Goal: Task Accomplishment & Management: Manage account settings

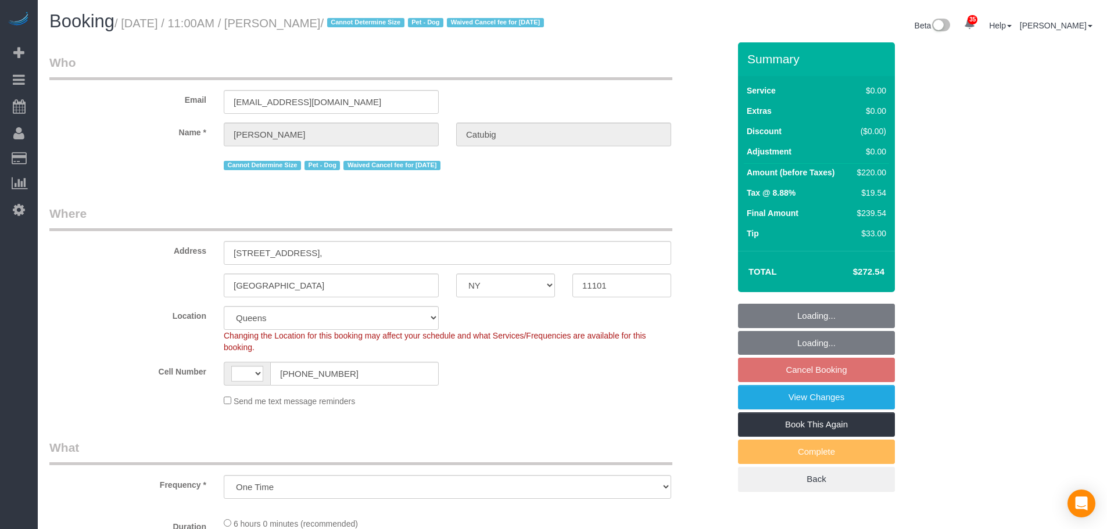
select select "NY"
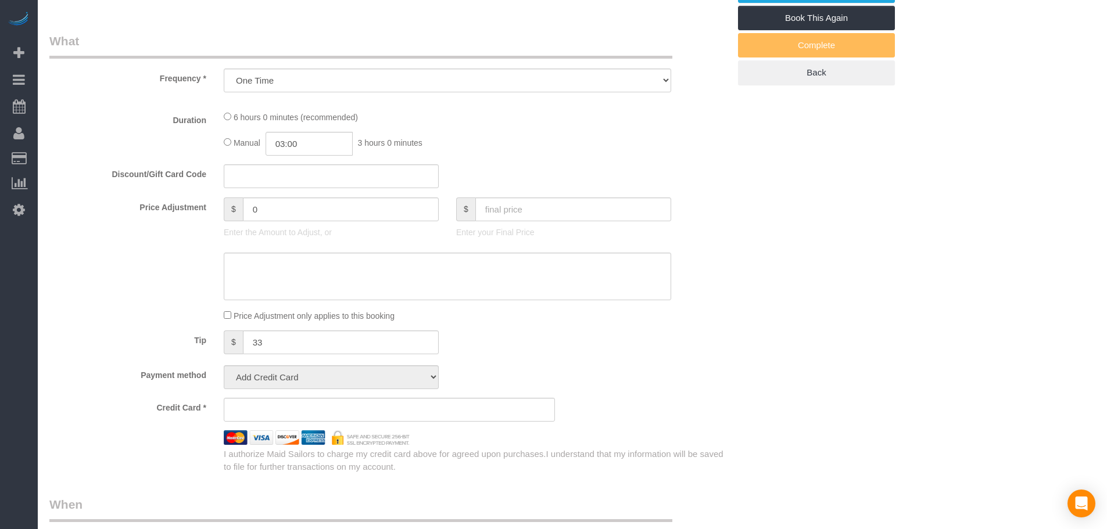
select select "object:685"
select select "string:US"
select select "string:stripe-pm_1S6J1y4VGloSiKo7cPiSkt4V"
select select "2"
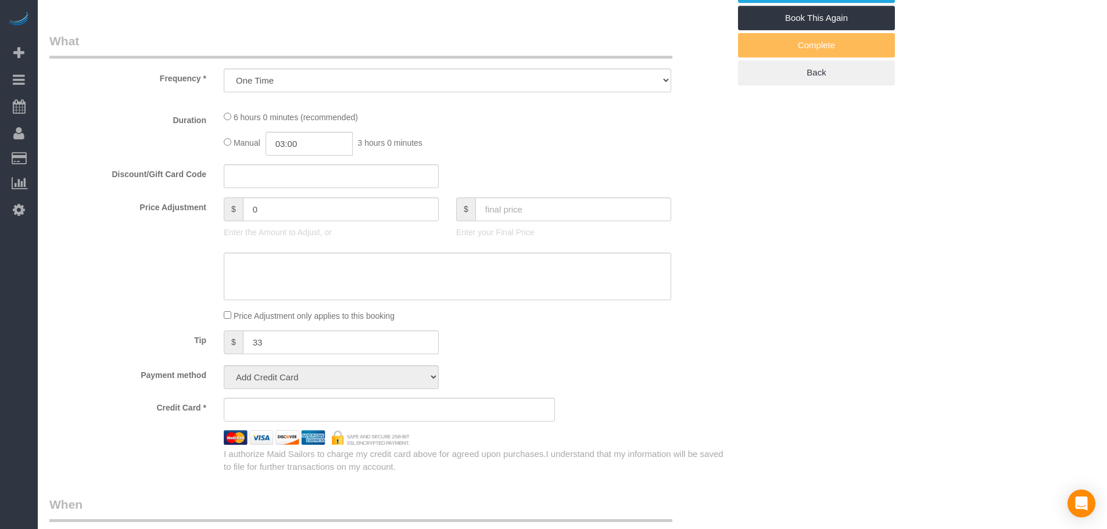
select select "number:58"
select select "number:75"
select select "number:13"
select select "number:6"
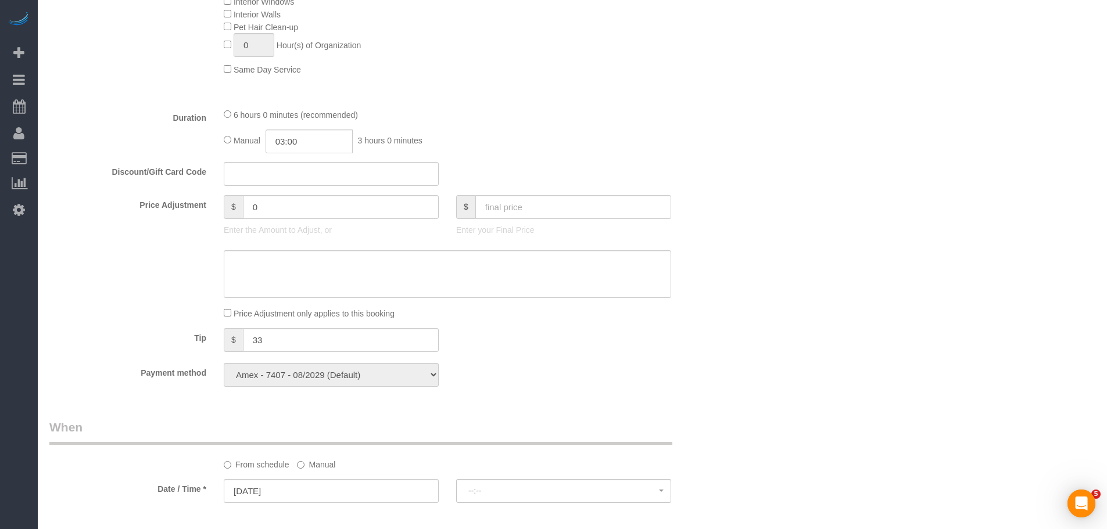
select select "spot4"
select select "2"
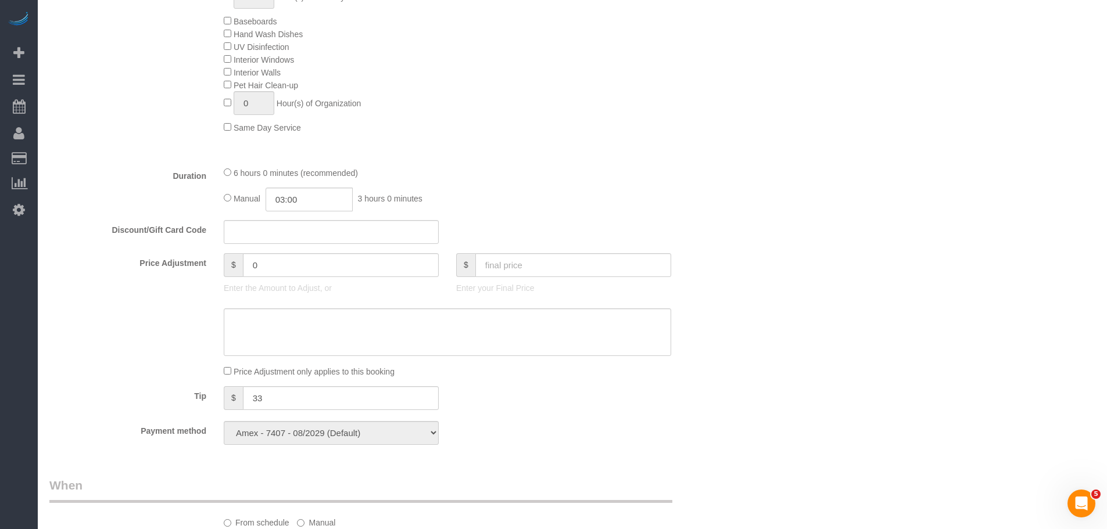
scroll to position [1104, 0]
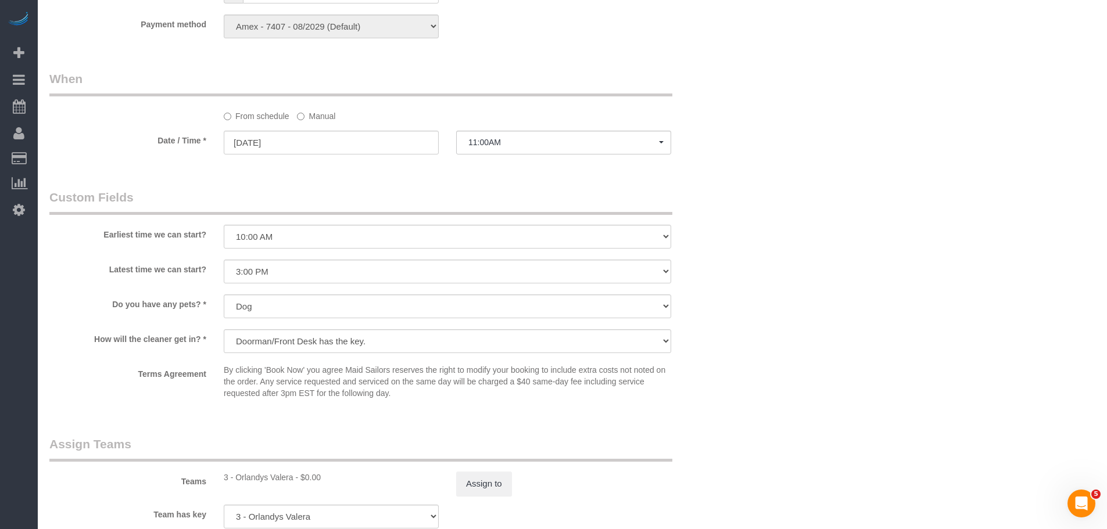
click at [321, 120] on label "Manual" at bounding box center [316, 114] width 38 height 16
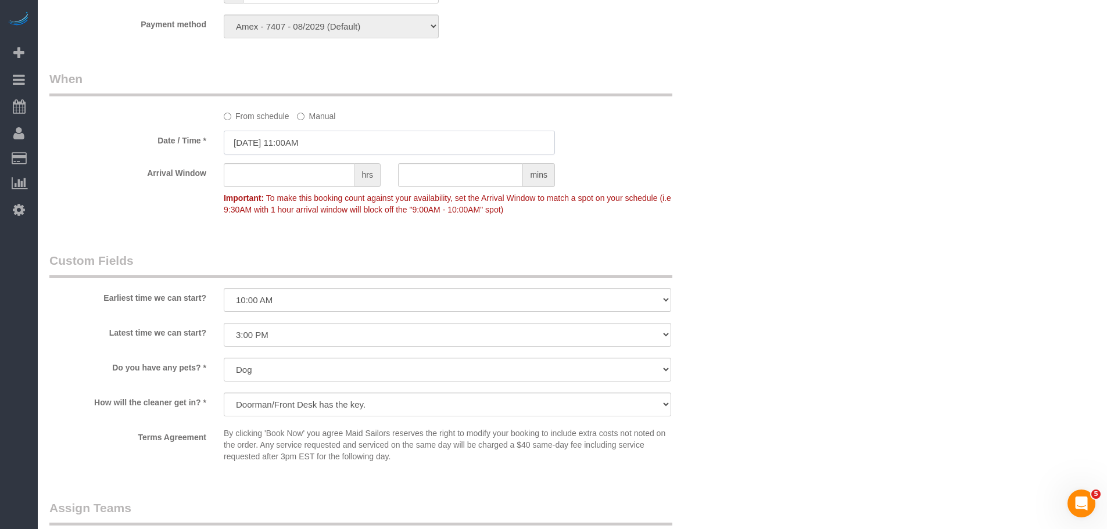
click at [319, 155] on input "10/06/2025 11:00AM" at bounding box center [389, 143] width 331 height 24
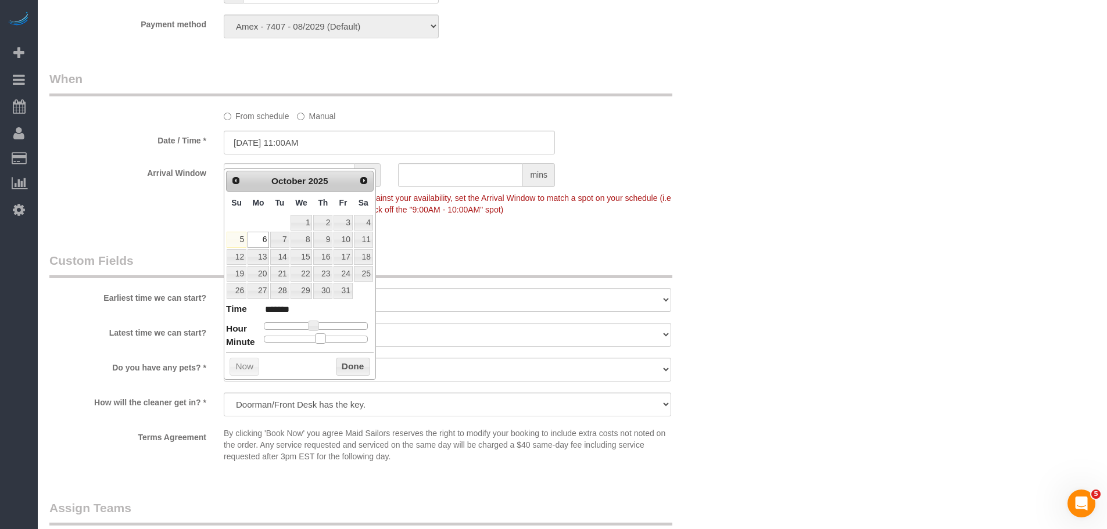
type input "10/06/2025 11:30AM"
type input "*******"
click at [321, 336] on div at bounding box center [316, 339] width 104 height 7
drag, startPoint x: 341, startPoint y: 364, endPoint x: 442, endPoint y: 353, distance: 101.8
click at [341, 364] on button "Done" at bounding box center [353, 367] width 34 height 19
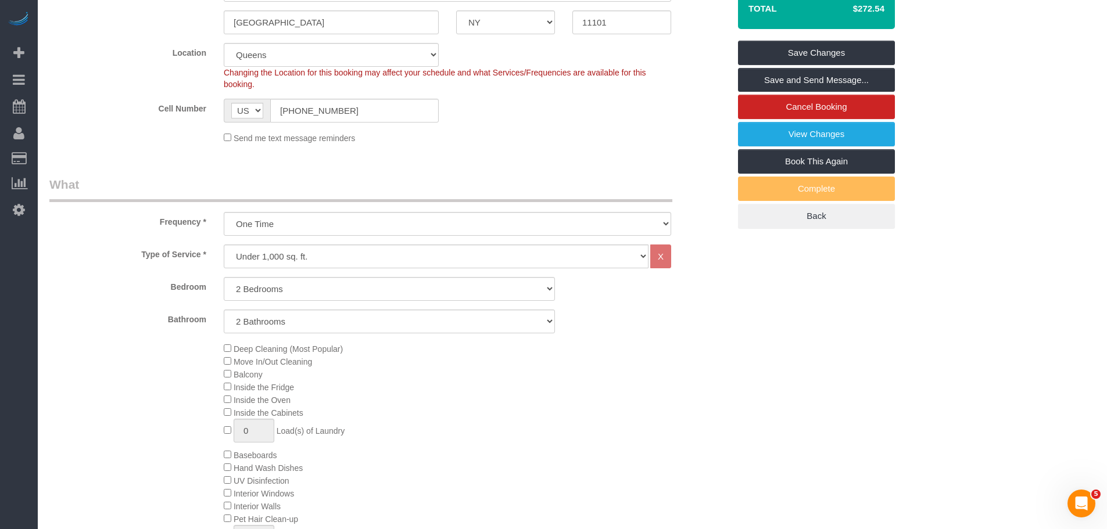
scroll to position [174, 0]
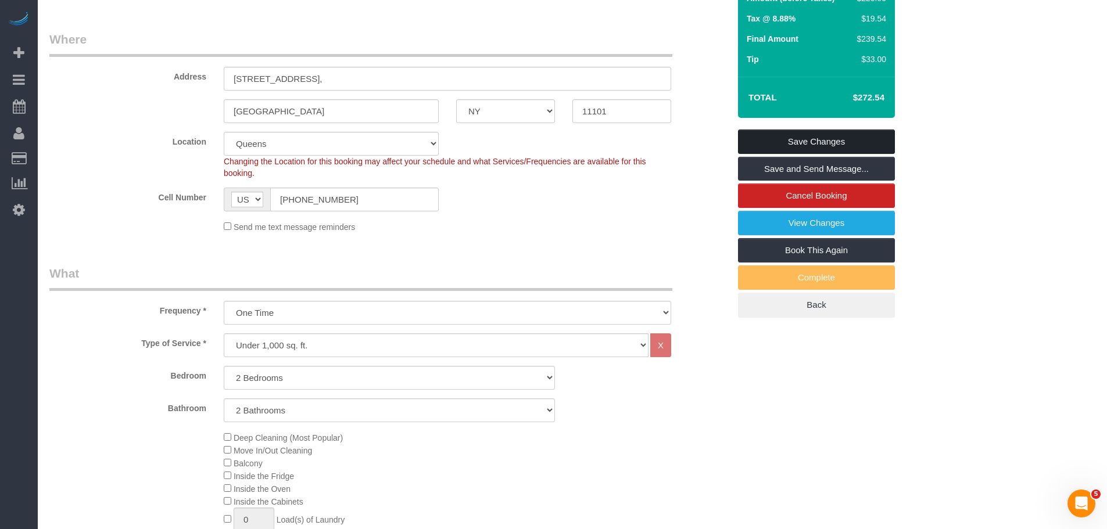
click at [804, 150] on link "Save Changes" at bounding box center [816, 142] width 157 height 24
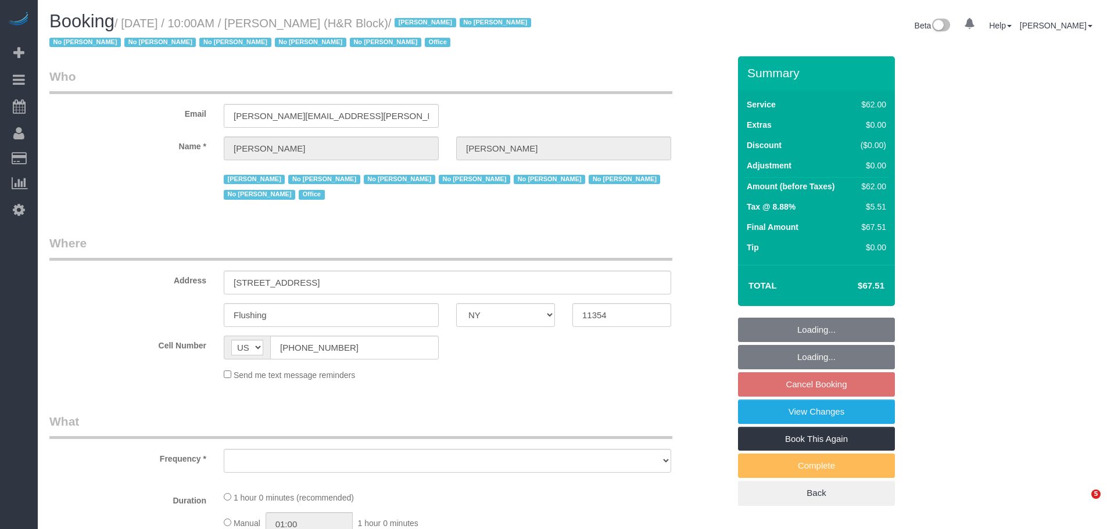
select select "NY"
select select "spot2"
select select "number:89"
select select "number:90"
select select "number:15"
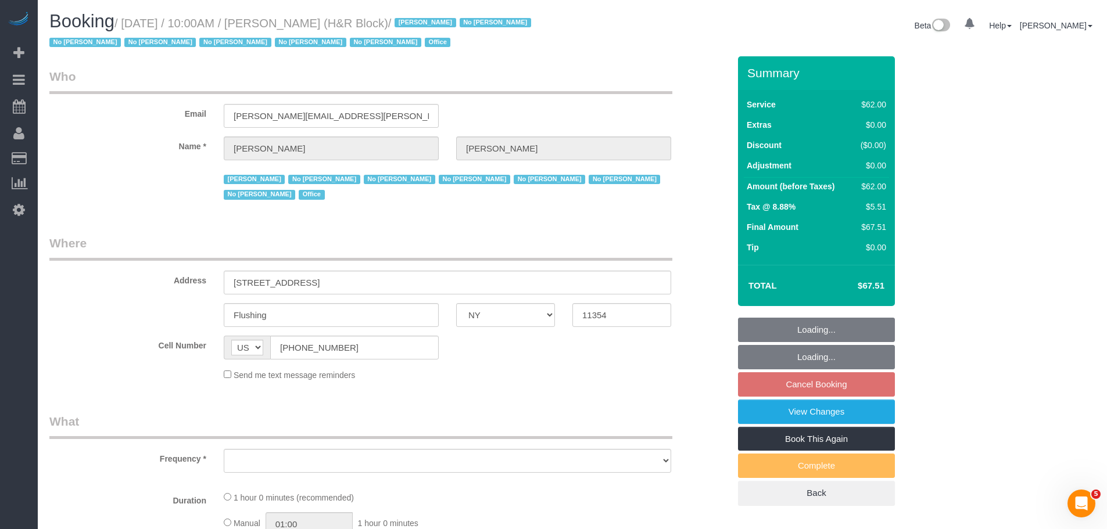
select select "number:7"
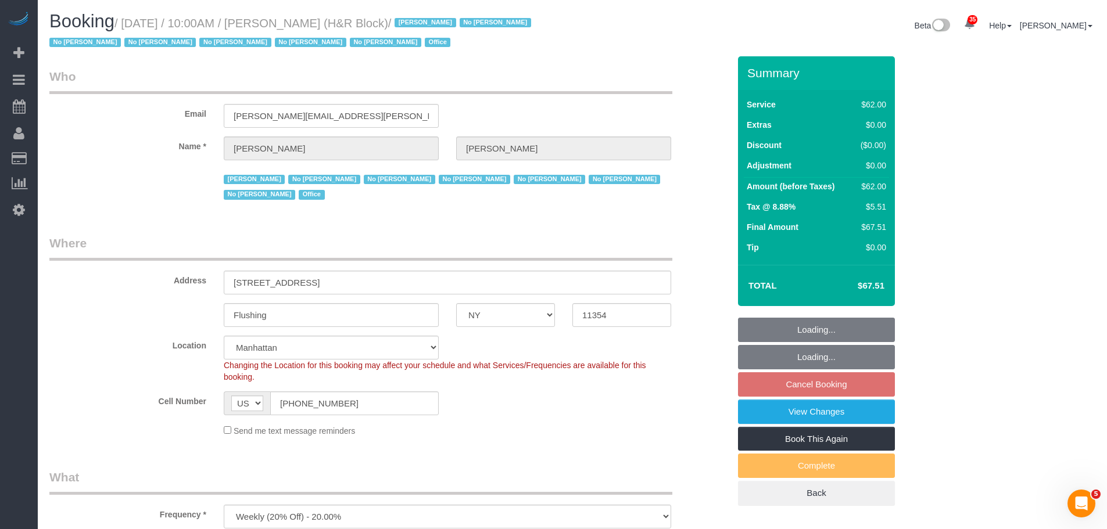
select select "object:1438"
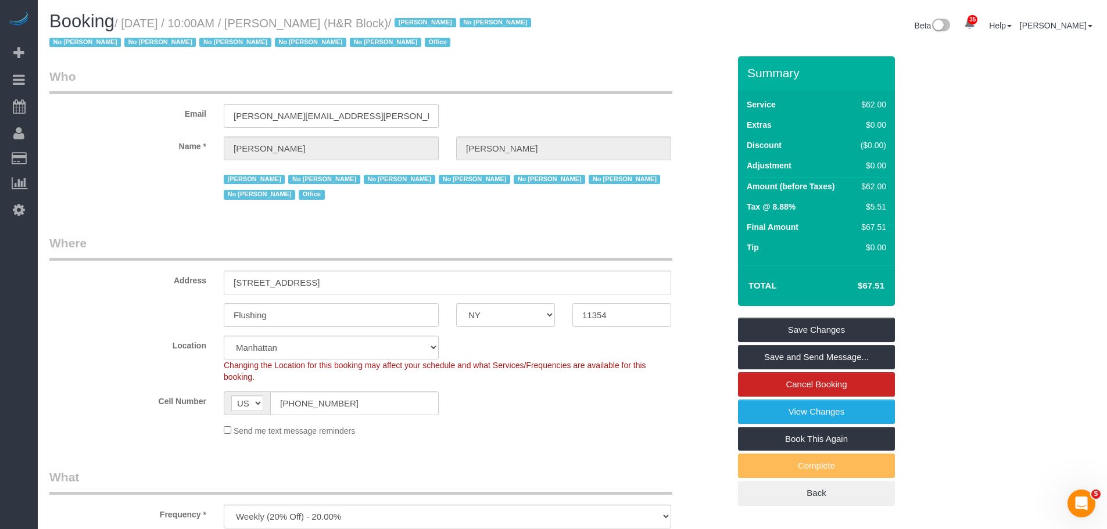
click at [536, 77] on legend "Who" at bounding box center [360, 81] width 623 height 26
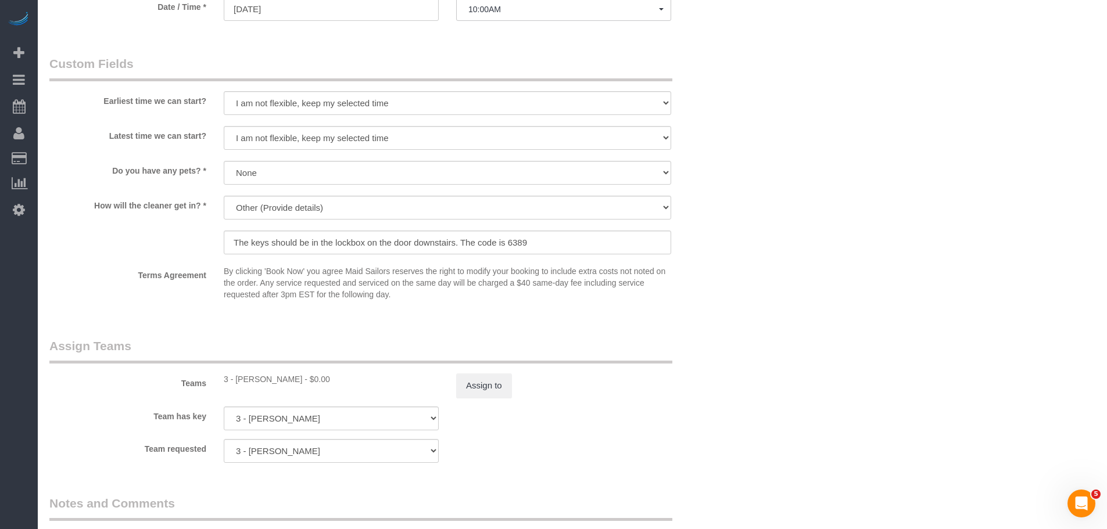
scroll to position [930, 0]
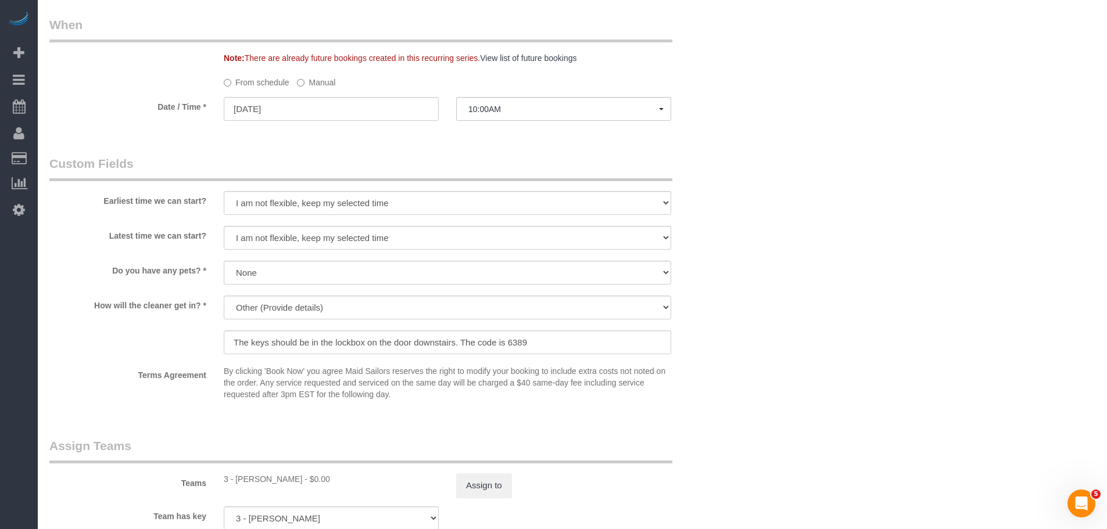
click at [314, 80] on label "Manual" at bounding box center [316, 81] width 38 height 16
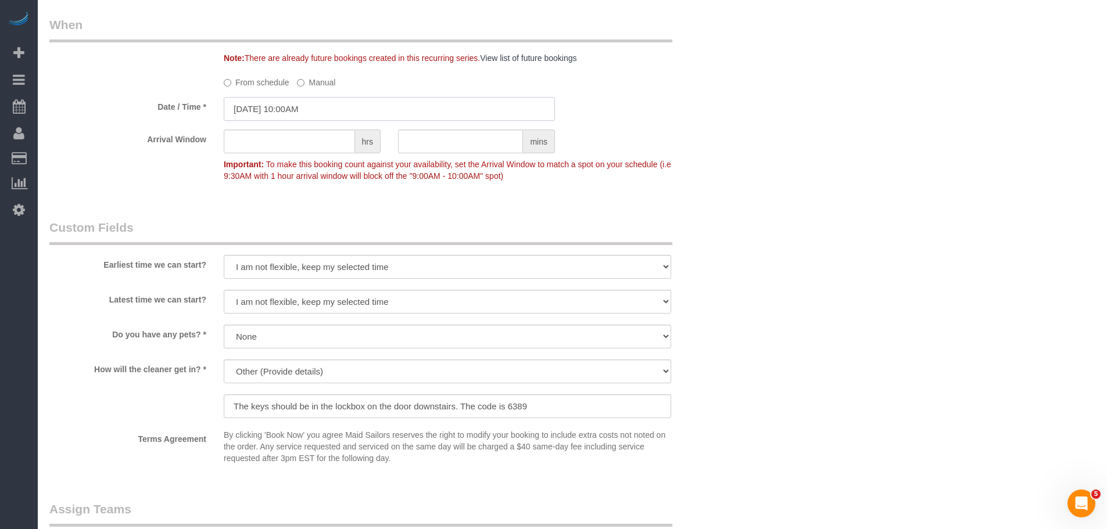
click at [318, 115] on input "10/06/2025 10:00AM" at bounding box center [389, 109] width 331 height 24
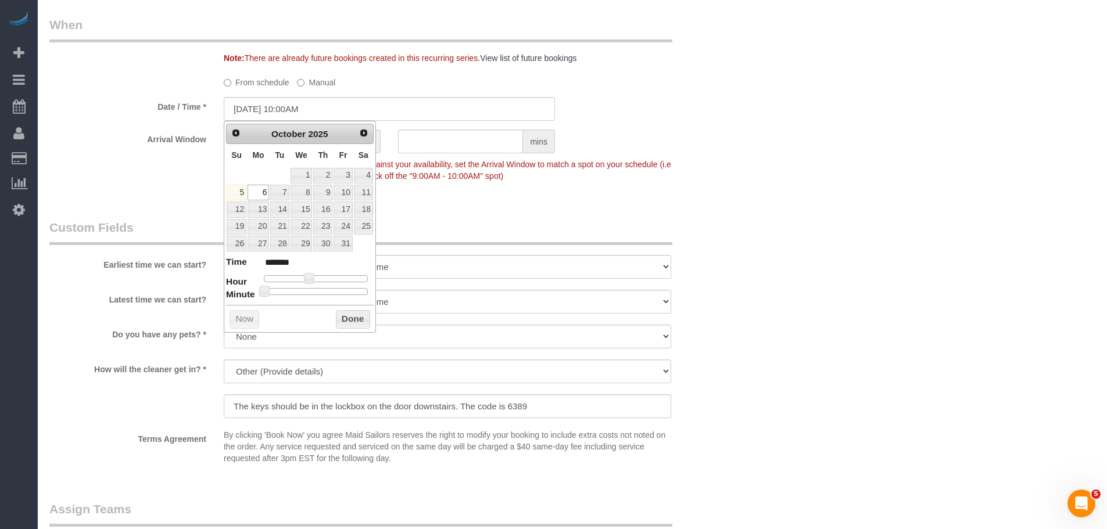
type input "10/06/2025 12:00PM"
type input "*******"
click at [318, 278] on div at bounding box center [316, 278] width 104 height 7
click at [349, 315] on button "Done" at bounding box center [353, 319] width 34 height 19
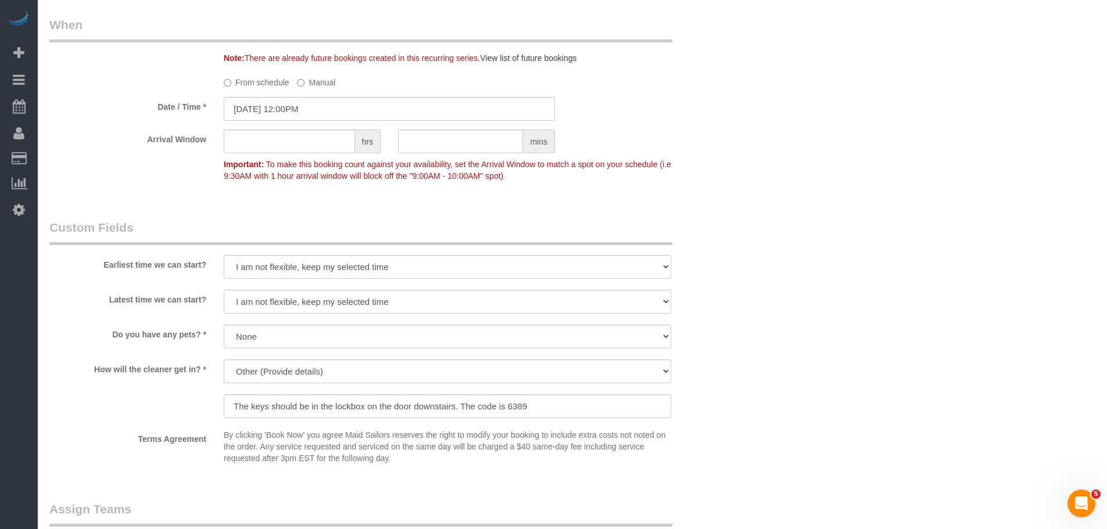
drag, startPoint x: 765, startPoint y: 193, endPoint x: 739, endPoint y: 291, distance: 101.6
click at [766, 192] on div "Who Email tiffany.clark@hrblock.com Name * Tiffany Clark Jacky Xu No Daniela Si…" at bounding box center [572, 43] width 1046 height 1833
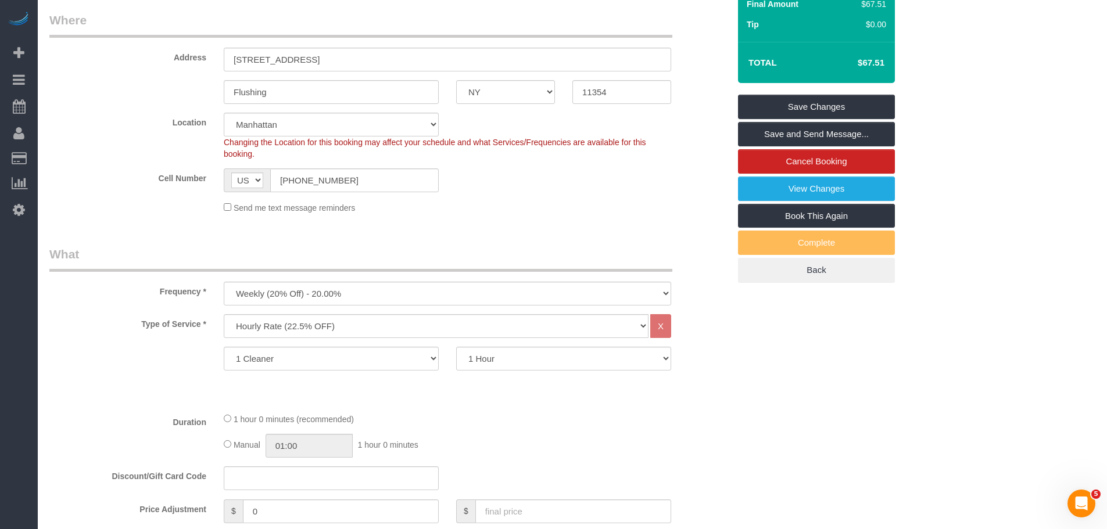
scroll to position [122, 0]
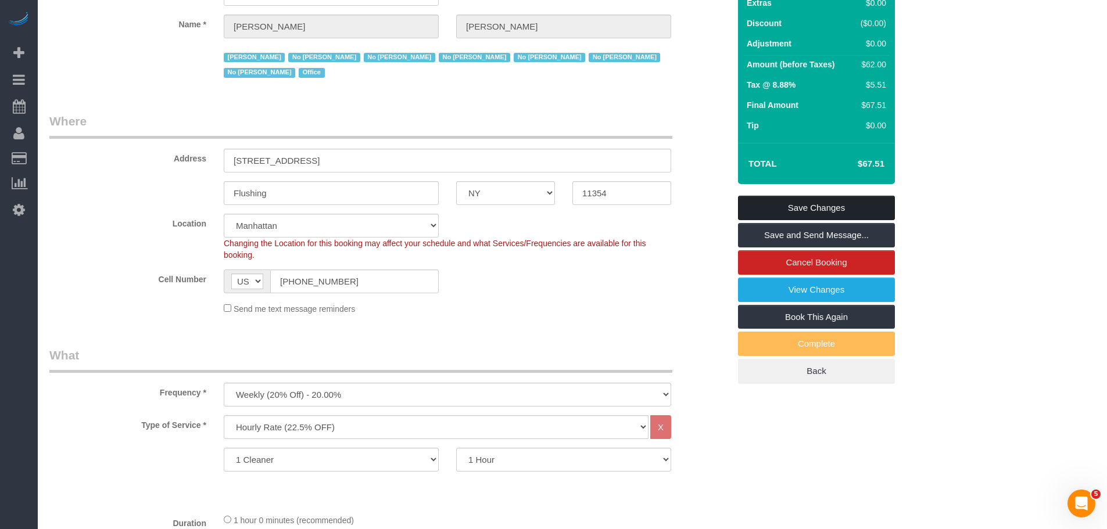
click at [830, 206] on link "Save Changes" at bounding box center [816, 208] width 157 height 24
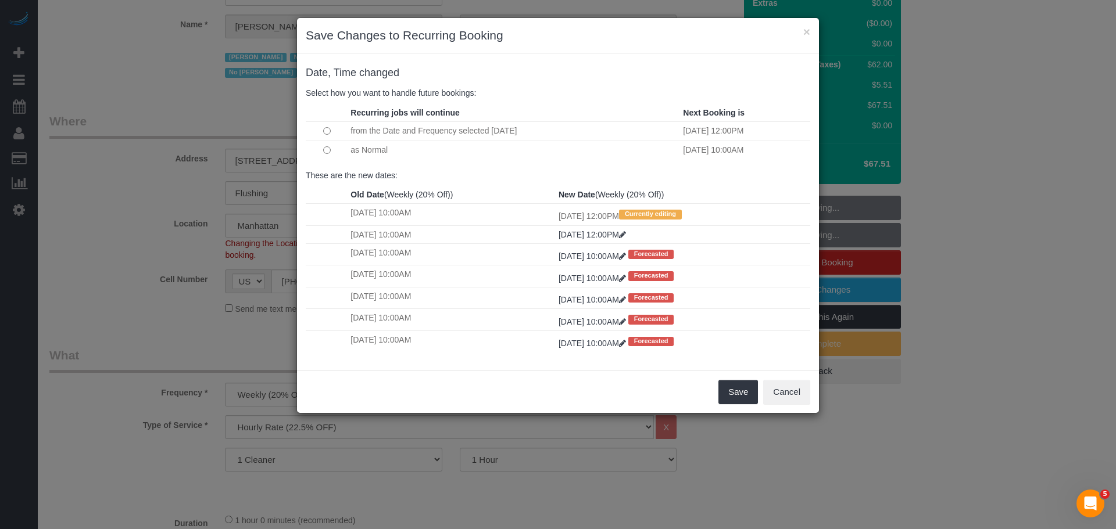
click at [331, 150] on td at bounding box center [327, 150] width 42 height 19
click at [742, 389] on button "Save" at bounding box center [738, 392] width 40 height 24
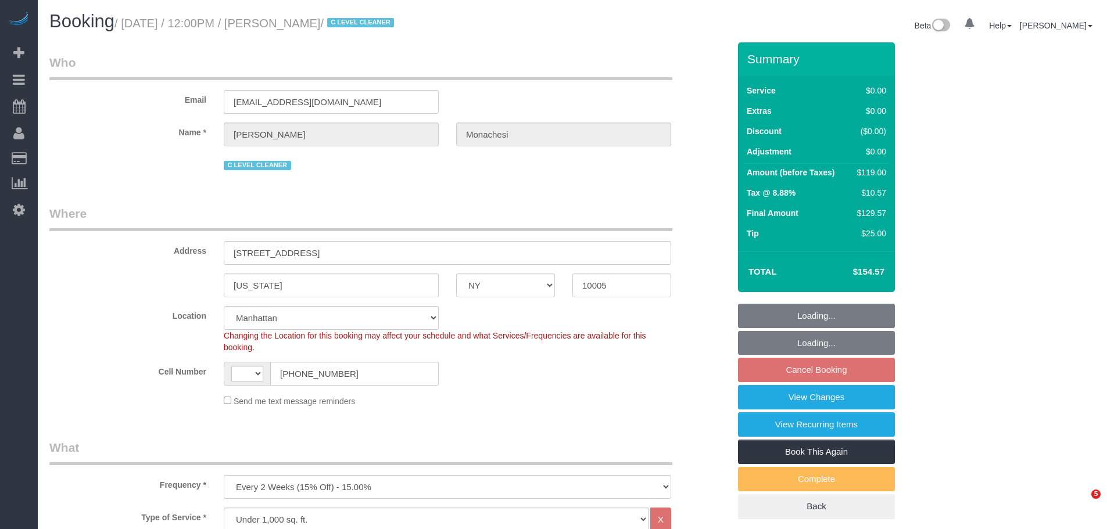
select select "NY"
select select "1"
select select "string:stripe-pm_1QlwZp4VGloSiKo7Aw8ONXaS"
select select "spot4"
select select "number:59"
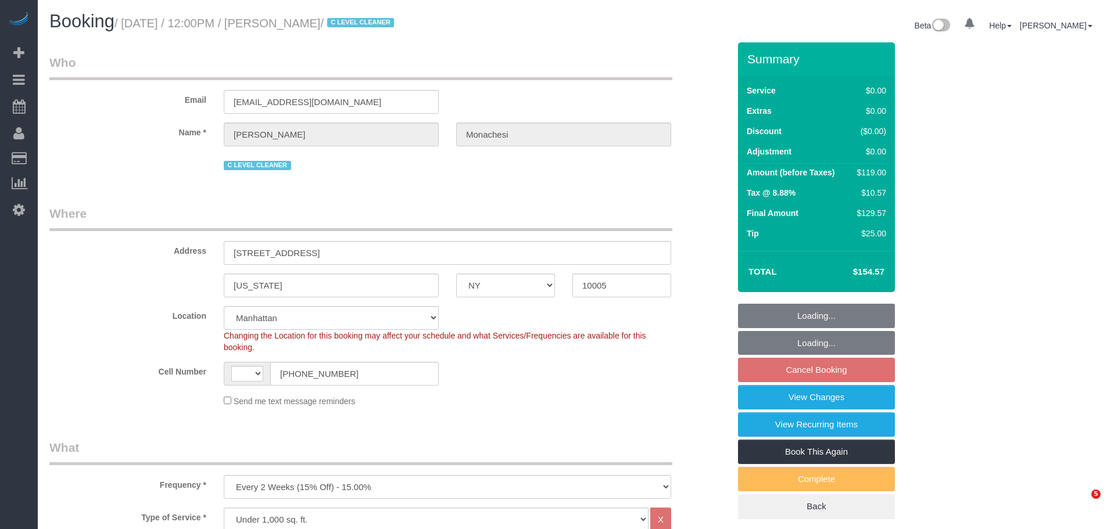
select select "number:76"
select select "number:15"
select select "number:6"
select select "number:21"
select select "object:879"
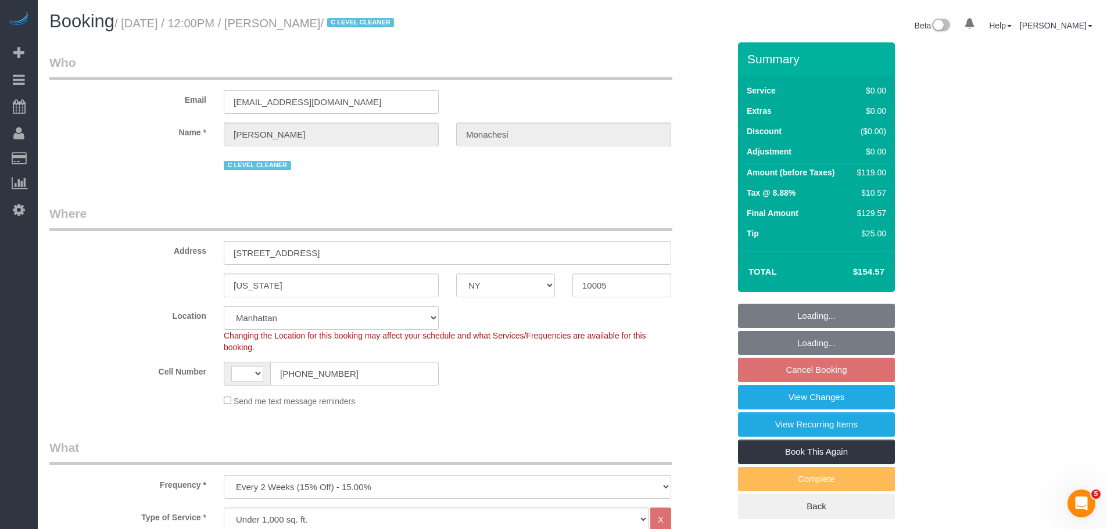
select select "string:[GEOGRAPHIC_DATA]"
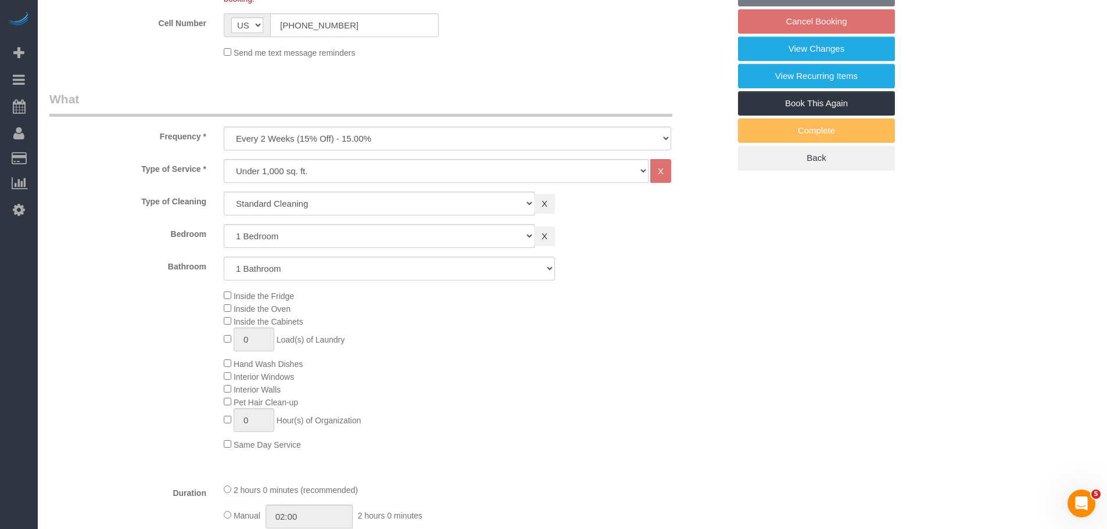
select select "1"
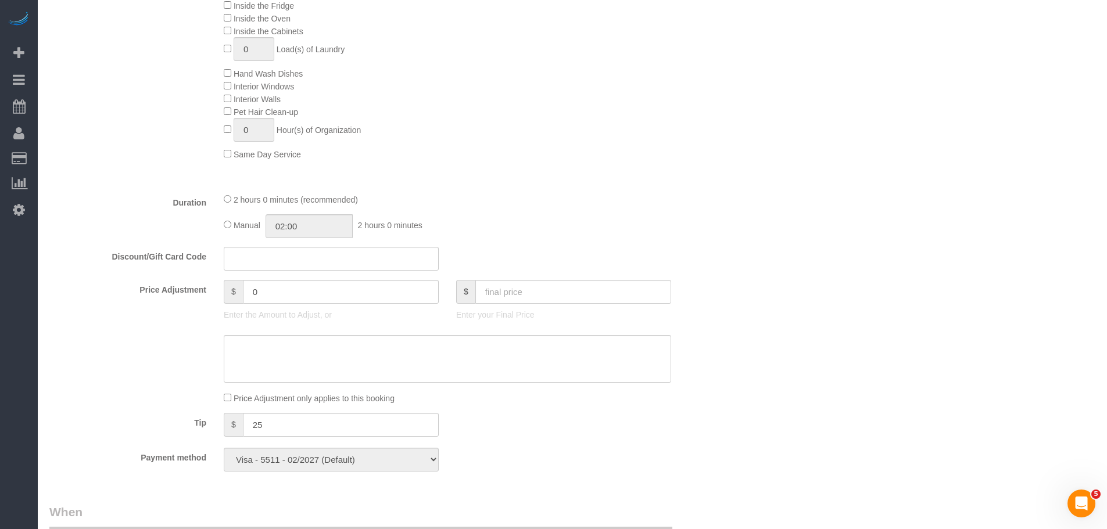
scroll to position [872, 0]
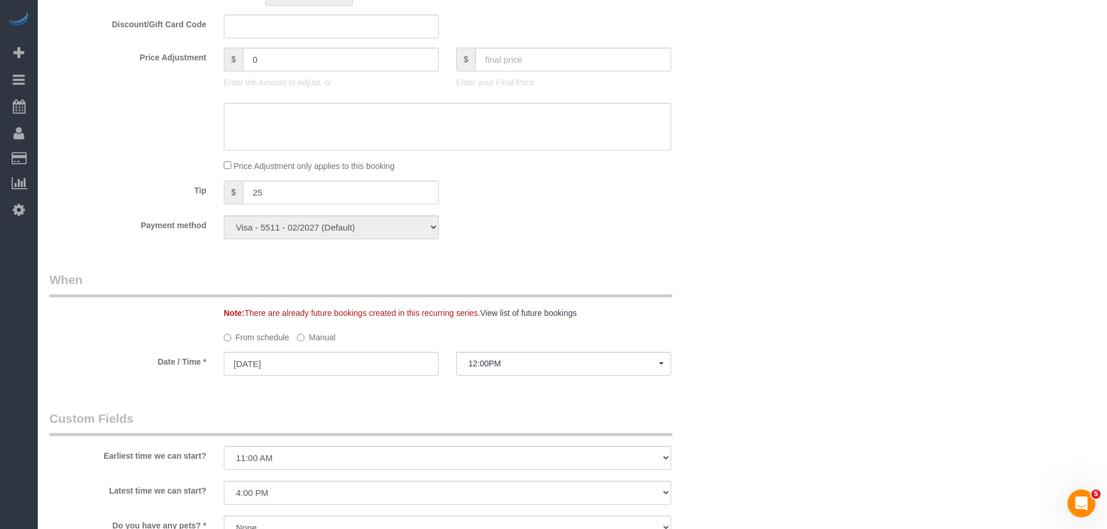
click at [324, 335] on label "Manual" at bounding box center [316, 336] width 38 height 16
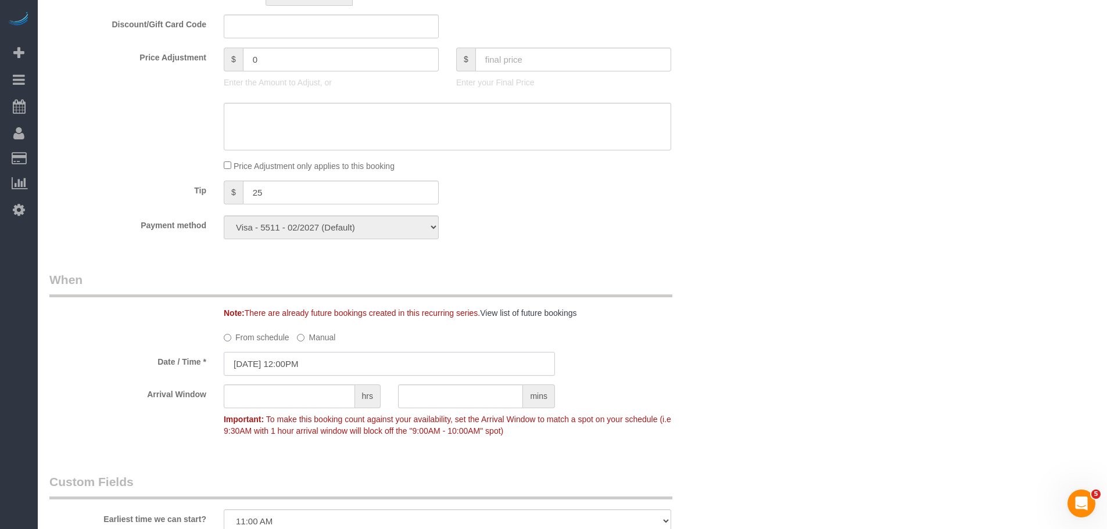
click at [356, 368] on input "10/06/2025 12:00PM" at bounding box center [389, 364] width 331 height 24
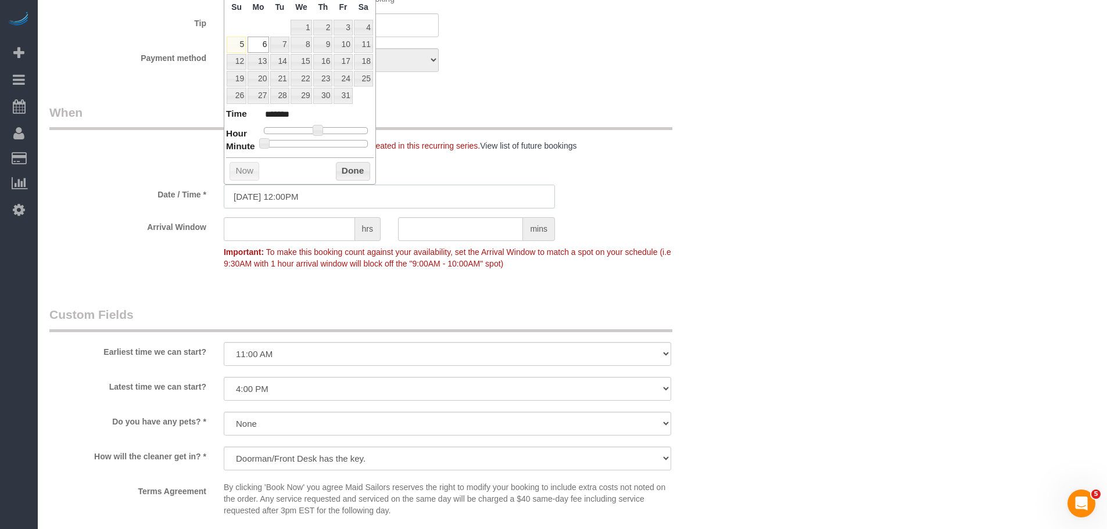
scroll to position [1104, 0]
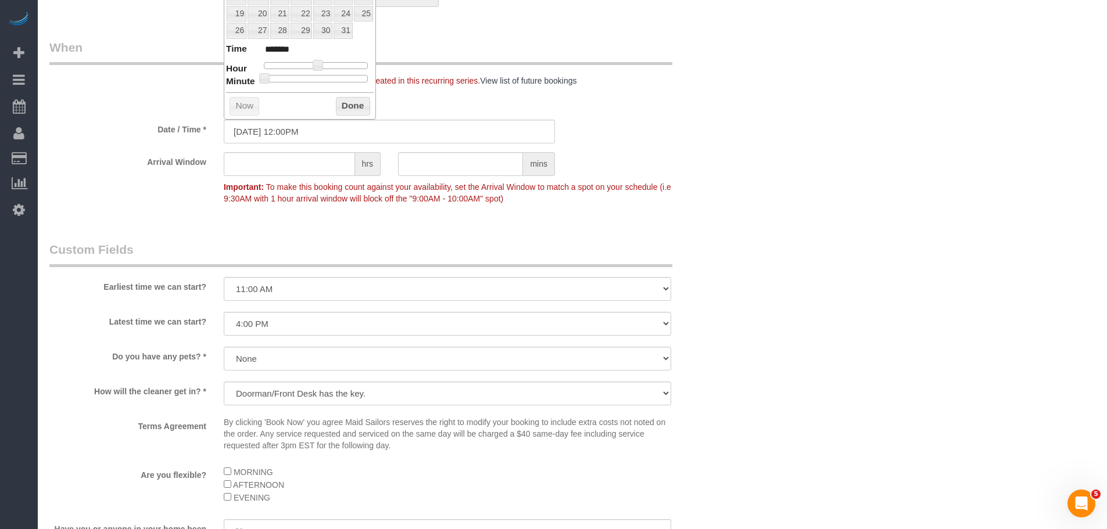
type input "10/06/2025 12:30PM"
type input "*******"
click at [322, 76] on div at bounding box center [316, 78] width 104 height 7
click at [347, 105] on button "Done" at bounding box center [353, 106] width 34 height 19
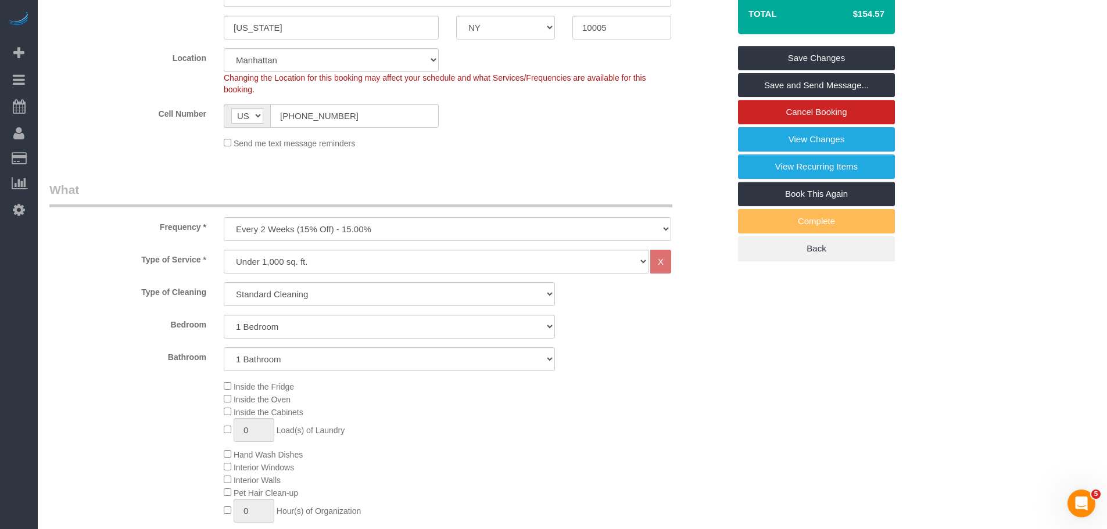
scroll to position [124, 0]
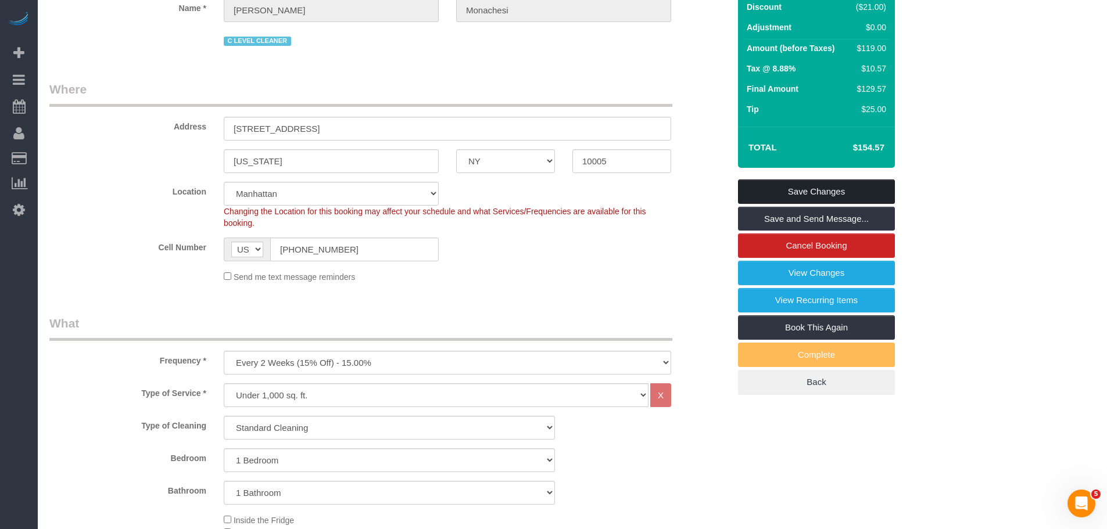
click at [822, 188] on link "Save Changes" at bounding box center [816, 192] width 157 height 24
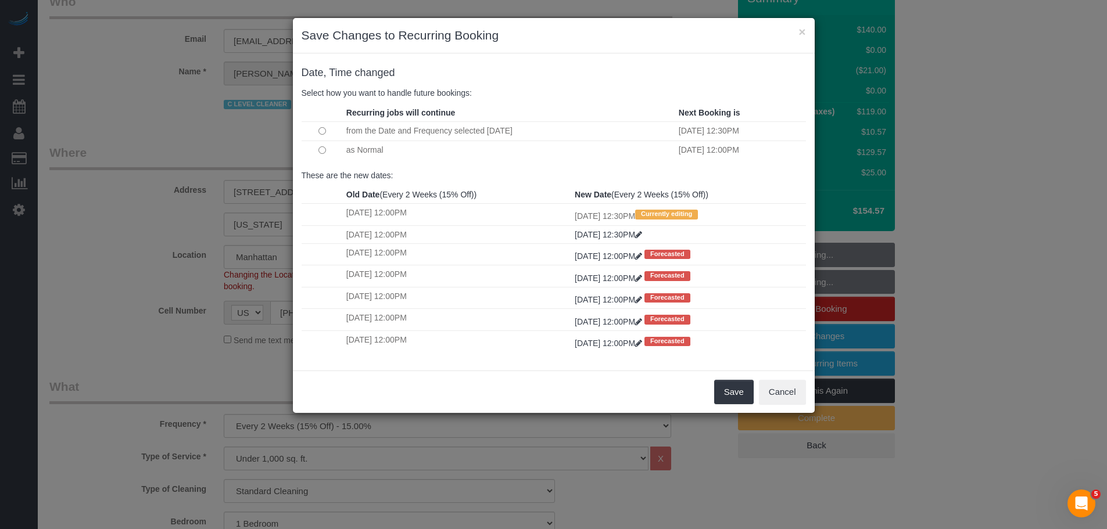
scroll to position [0, 0]
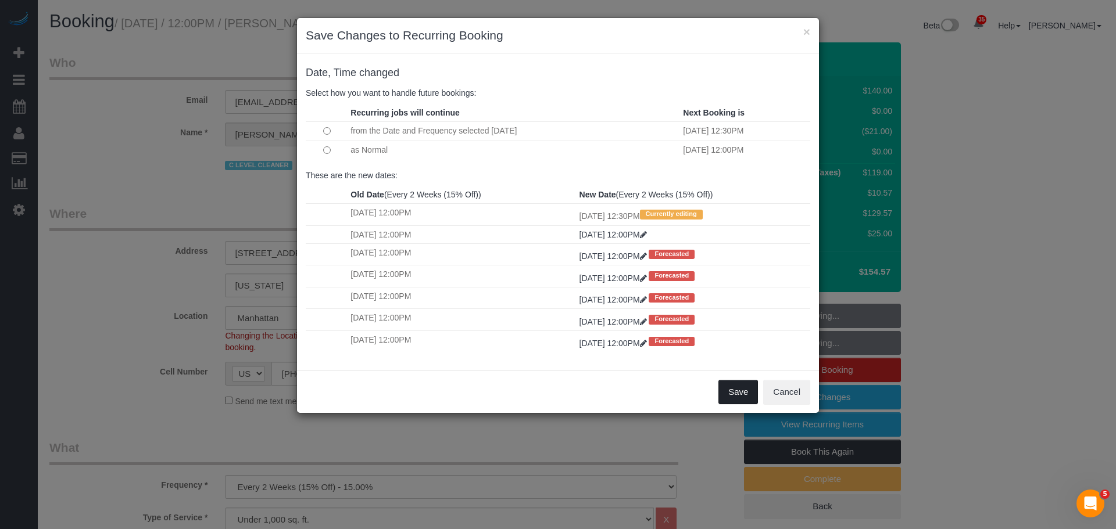
click at [744, 395] on button "Save" at bounding box center [738, 392] width 40 height 24
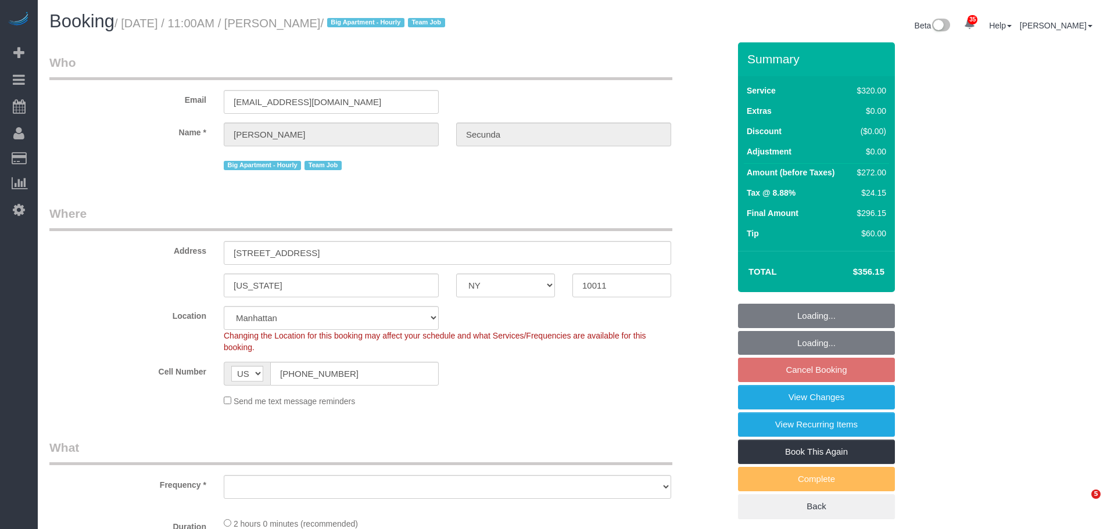
select select "NY"
select select "string:stripe-pm_1PydV54VGloSiKo7AVca8xIs"
select select "object:977"
select select "spot3"
select select "number:89"
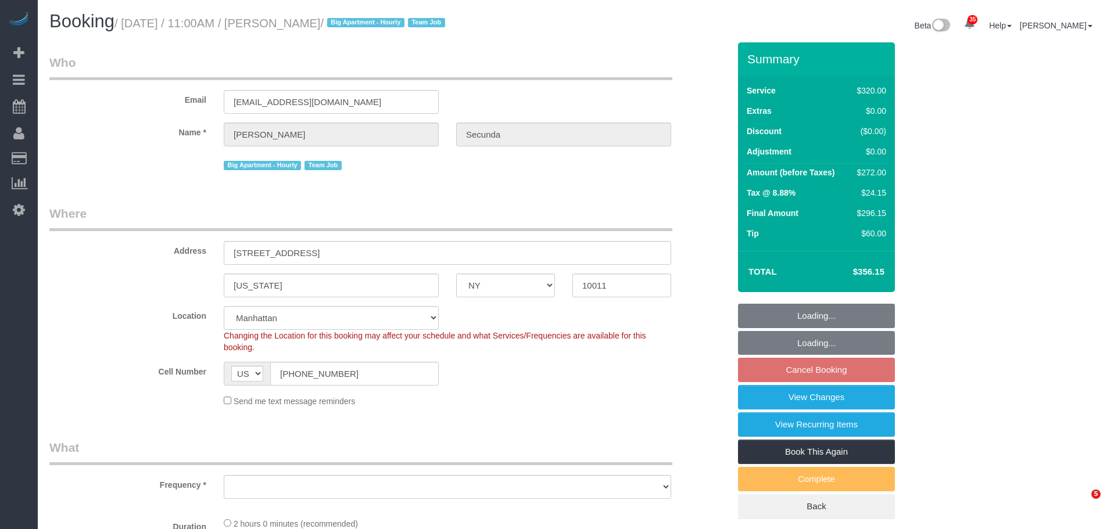
select select "number:90"
select select "number:15"
select select "number:6"
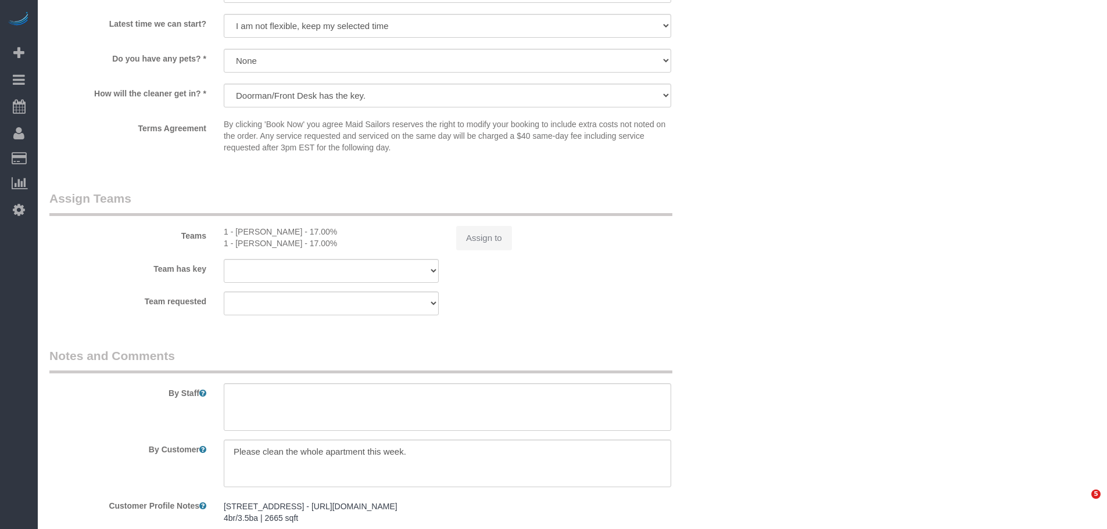
select select "object:1460"
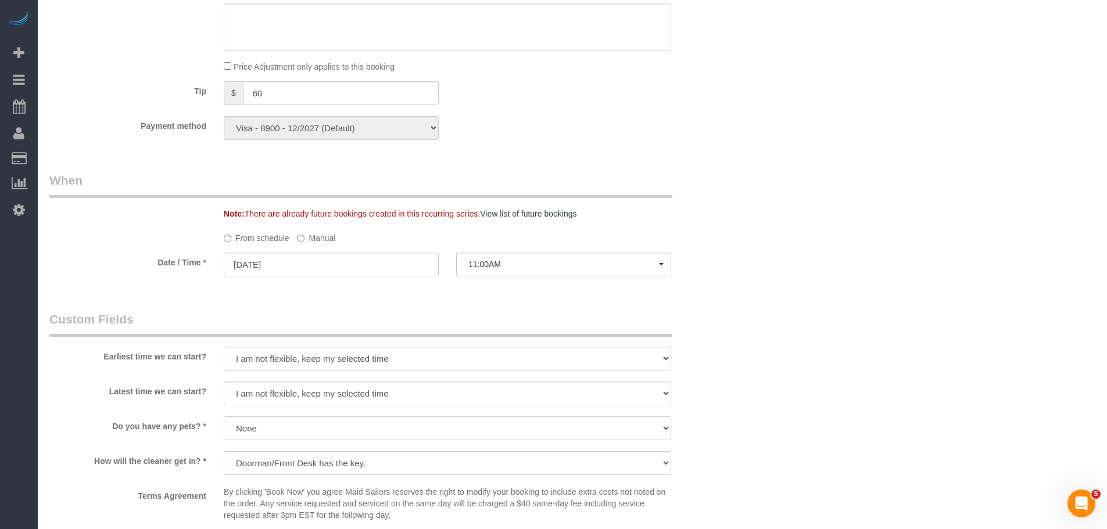
scroll to position [887, 0]
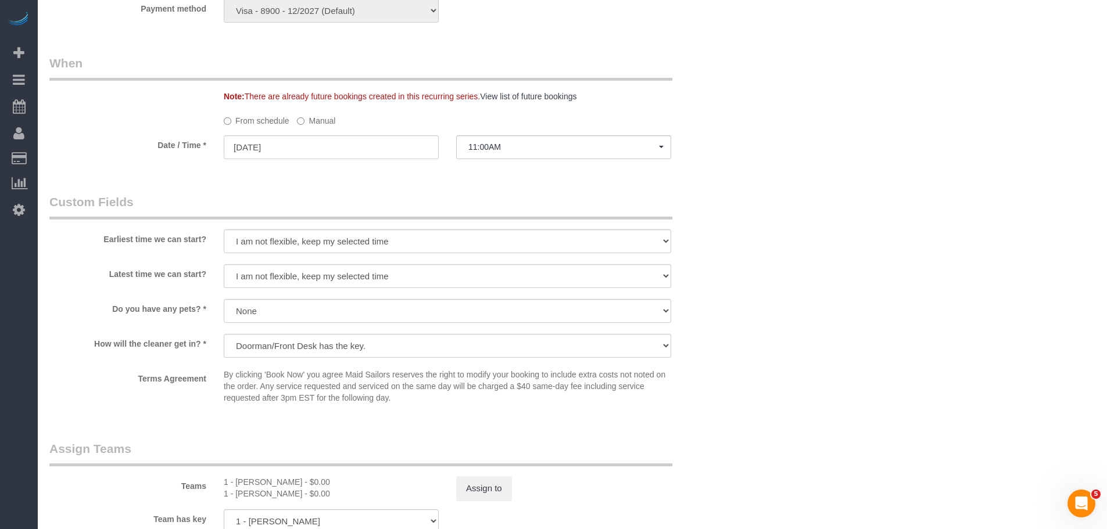
click at [316, 120] on label "Manual" at bounding box center [316, 119] width 38 height 16
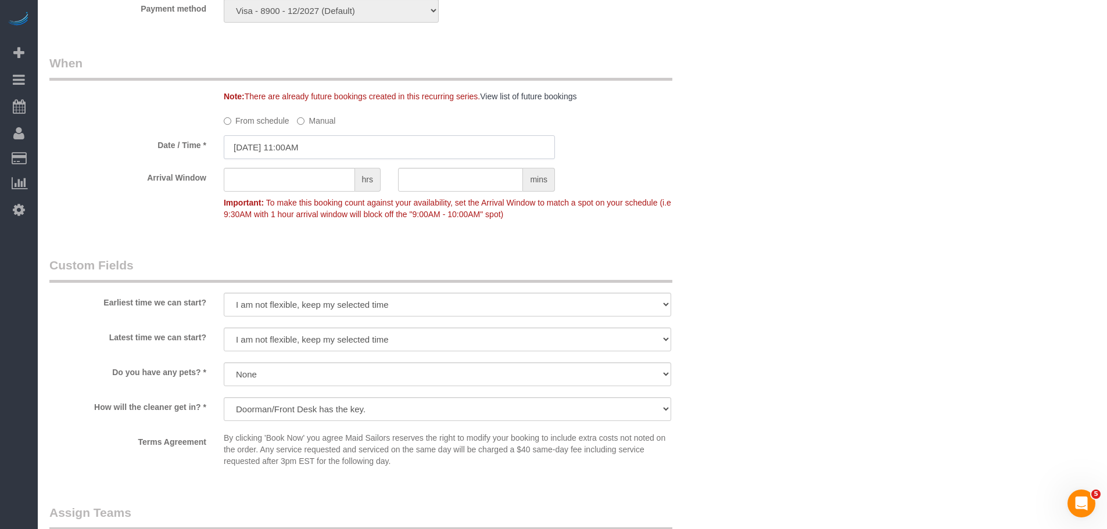
click at [367, 153] on input "10/06/2025 11:00AM" at bounding box center [389, 147] width 331 height 24
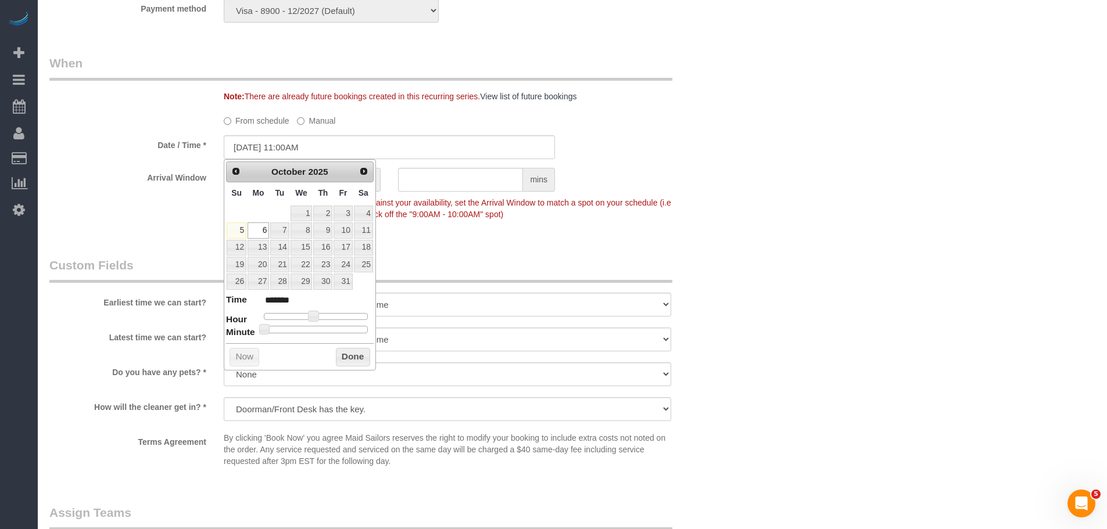
type input "10/06/2025 5:00PM"
type input "******"
click at [340, 318] on div at bounding box center [316, 316] width 104 height 7
type input "10/06/2025 4:00PM"
type input "******"
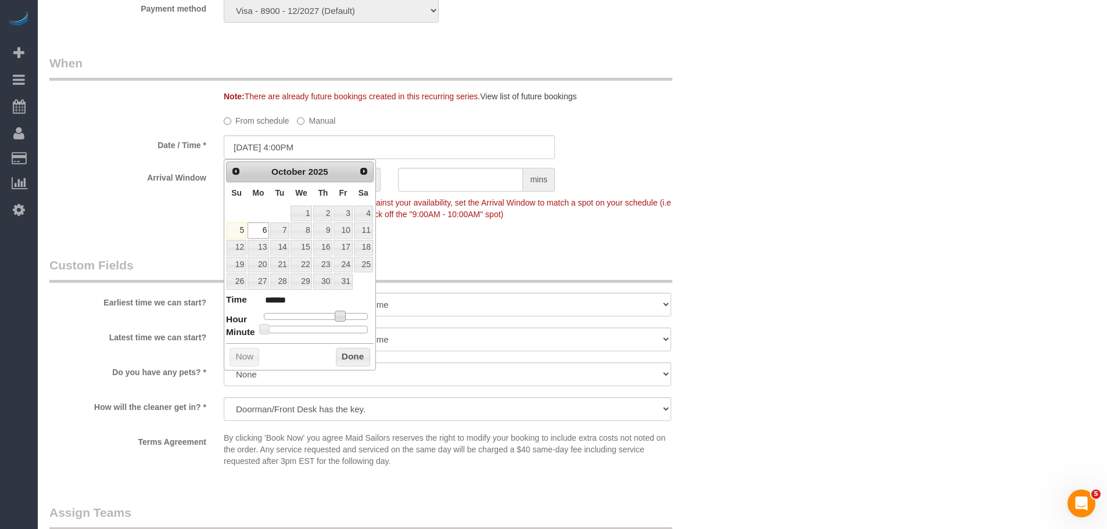
type input "10/06/2025 3:00PM"
type input "******"
drag, startPoint x: 347, startPoint y: 354, endPoint x: 369, endPoint y: 343, distance: 24.2
click at [348, 354] on button "Done" at bounding box center [353, 357] width 34 height 19
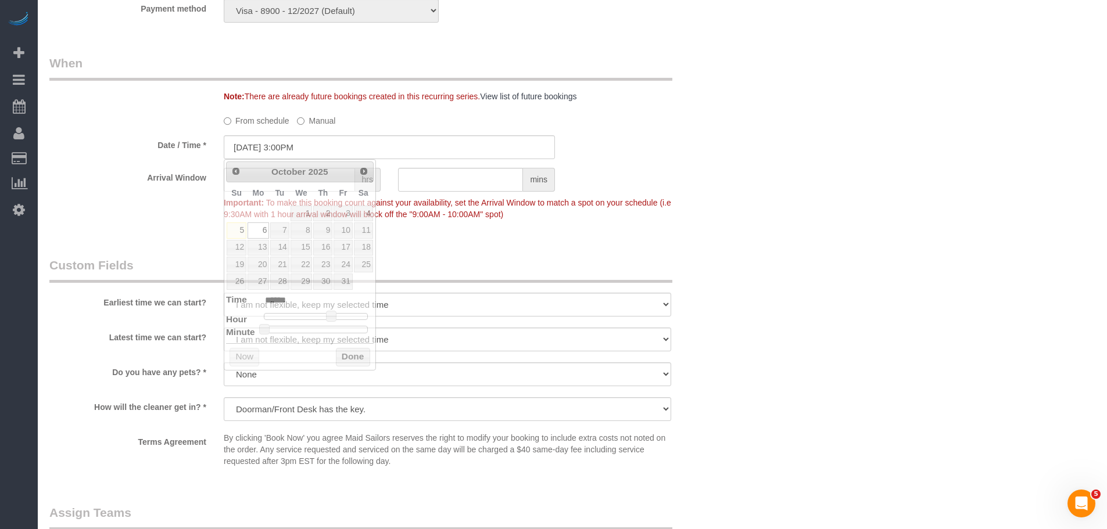
click at [653, 199] on span "To make this booking count against your availability, set the Arrival Window to…" at bounding box center [447, 208] width 447 height 21
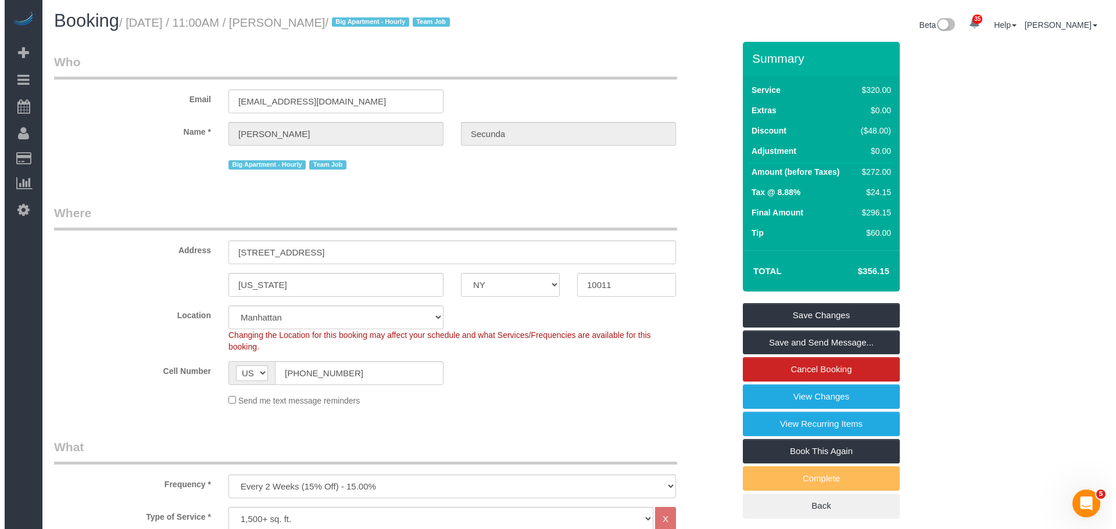
scroll to position [0, 0]
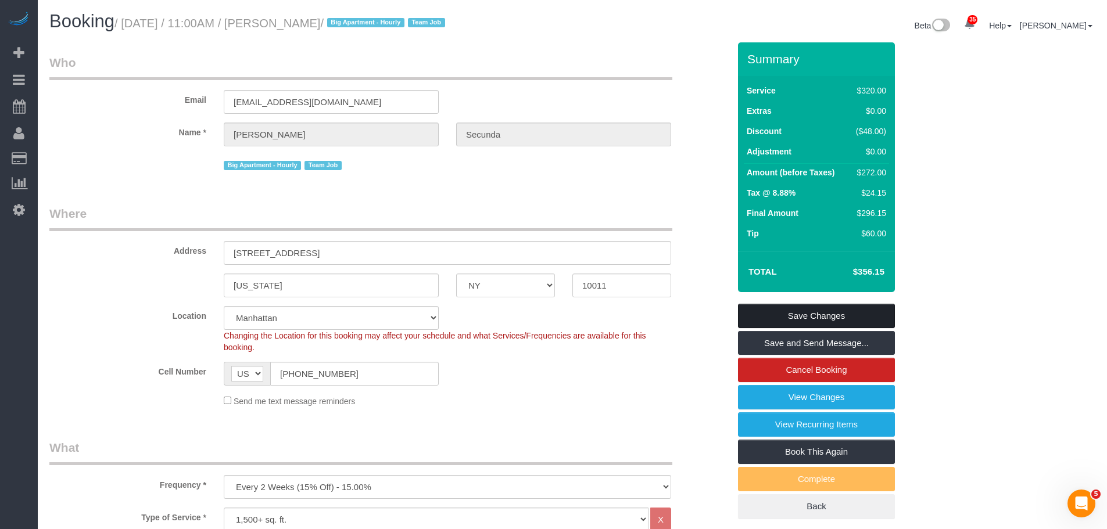
click at [838, 315] on link "Save Changes" at bounding box center [816, 316] width 157 height 24
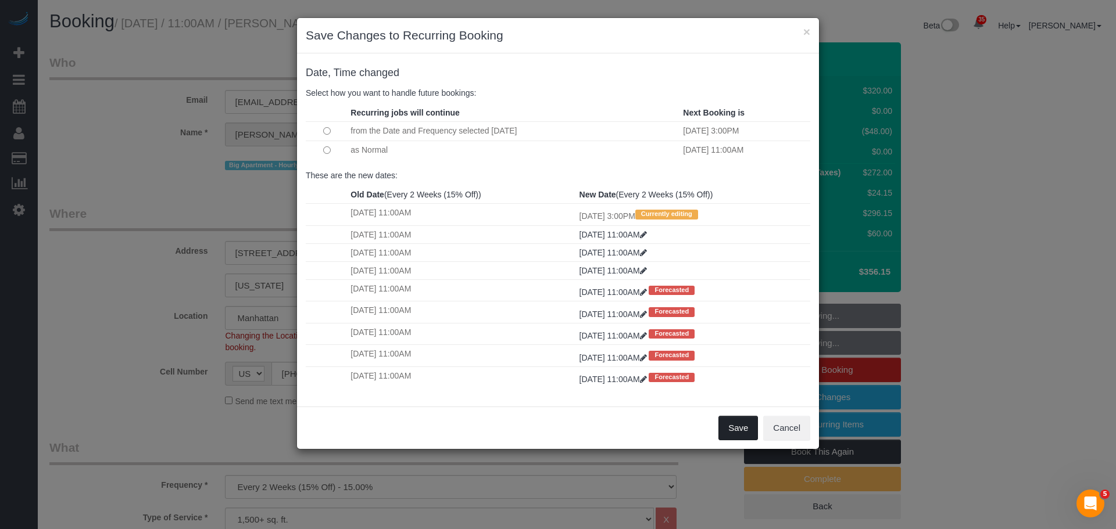
click at [748, 424] on button "Save" at bounding box center [738, 428] width 40 height 24
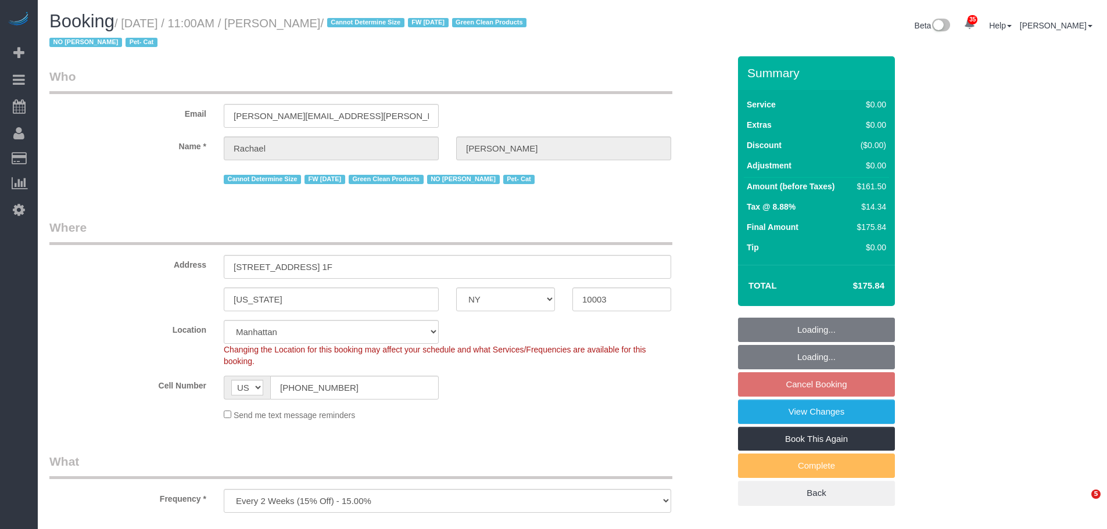
select select "NY"
select select "object:944"
select select "string:stripe-pm_1NoShw4VGloSiKo7y0svge8q"
select select "2"
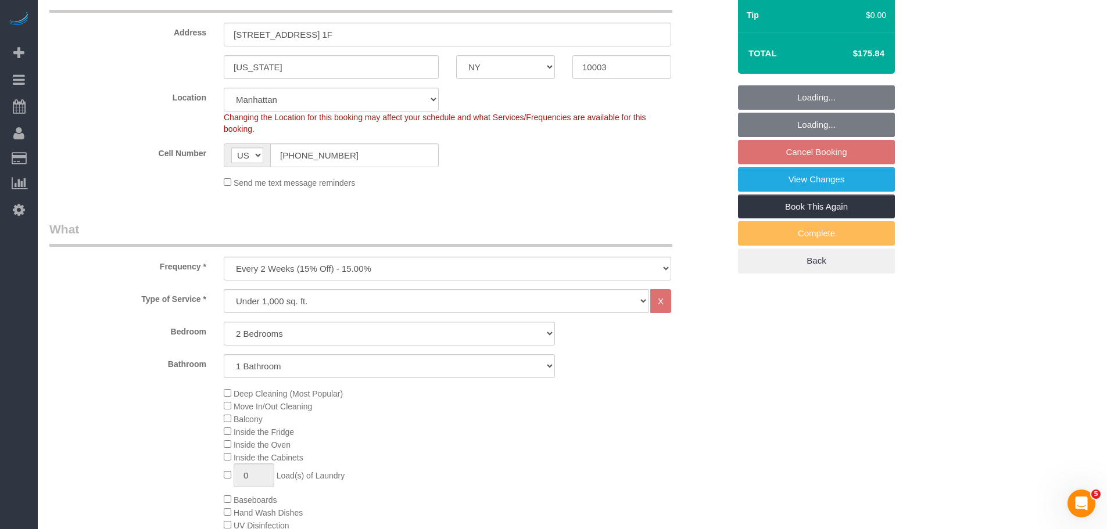
select select "spot3"
select select "number:89"
select select "number:90"
select select "number:14"
select select "number:5"
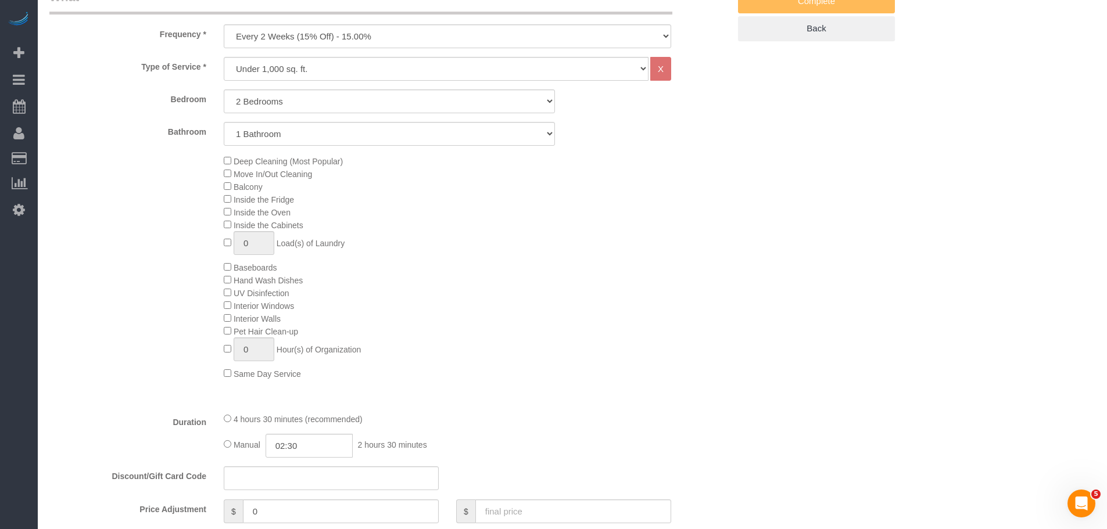
select select "2"
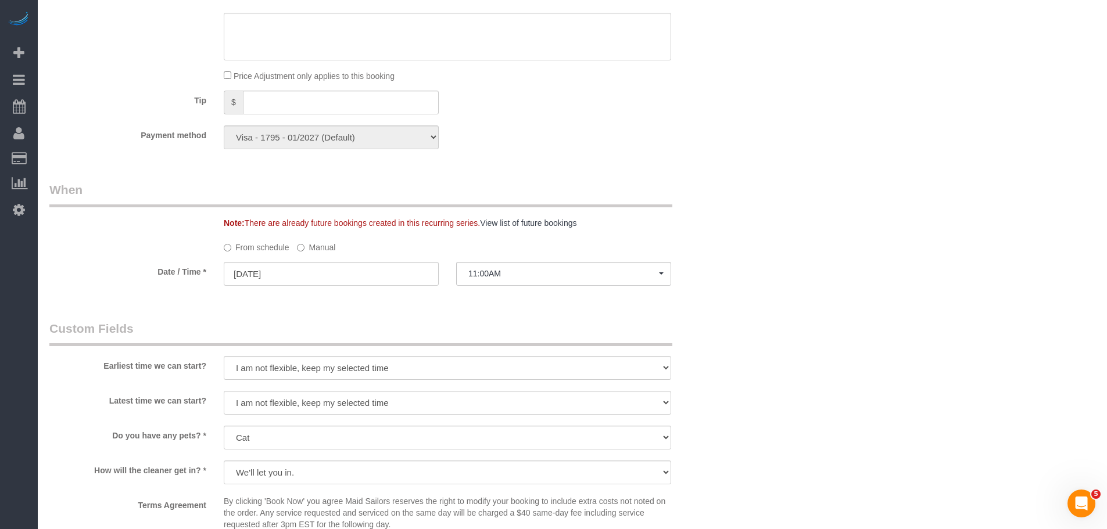
scroll to position [988, 0]
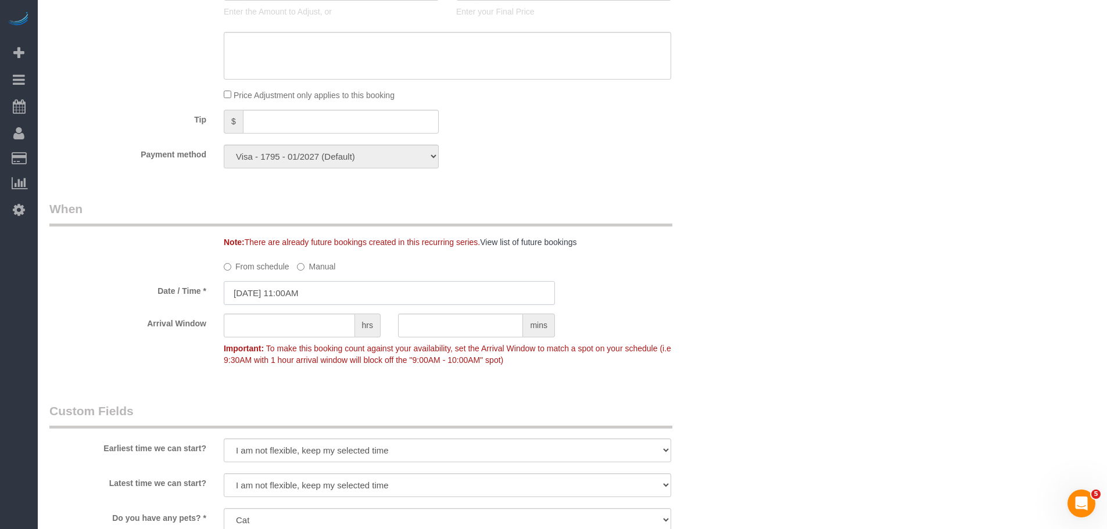
click at [335, 289] on input "[DATE] 11:00AM" at bounding box center [389, 293] width 331 height 24
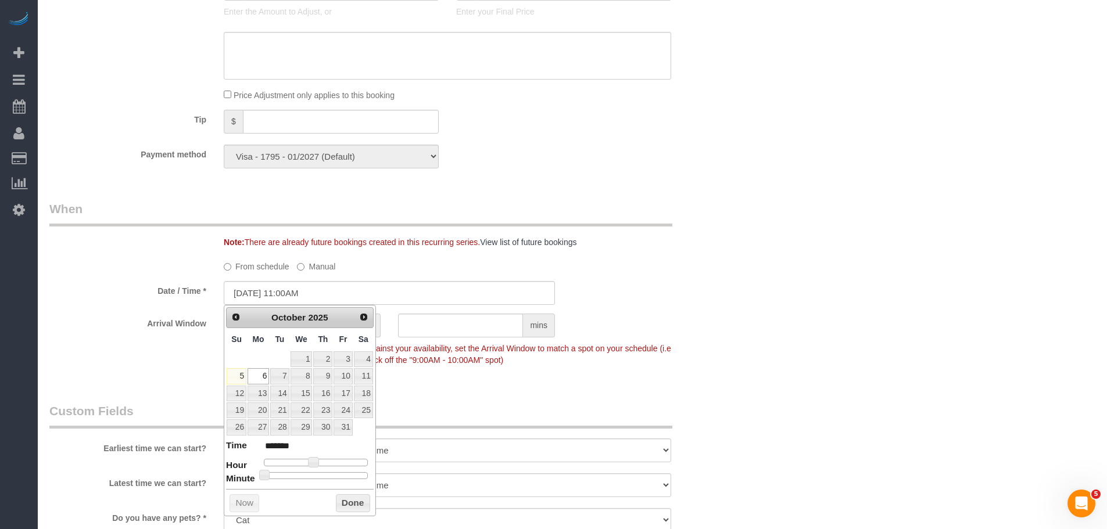
type input "[DATE] 11:30AM"
type input "*******"
click at [320, 472] on div at bounding box center [316, 475] width 104 height 7
click at [356, 500] on button "Done" at bounding box center [353, 503] width 34 height 19
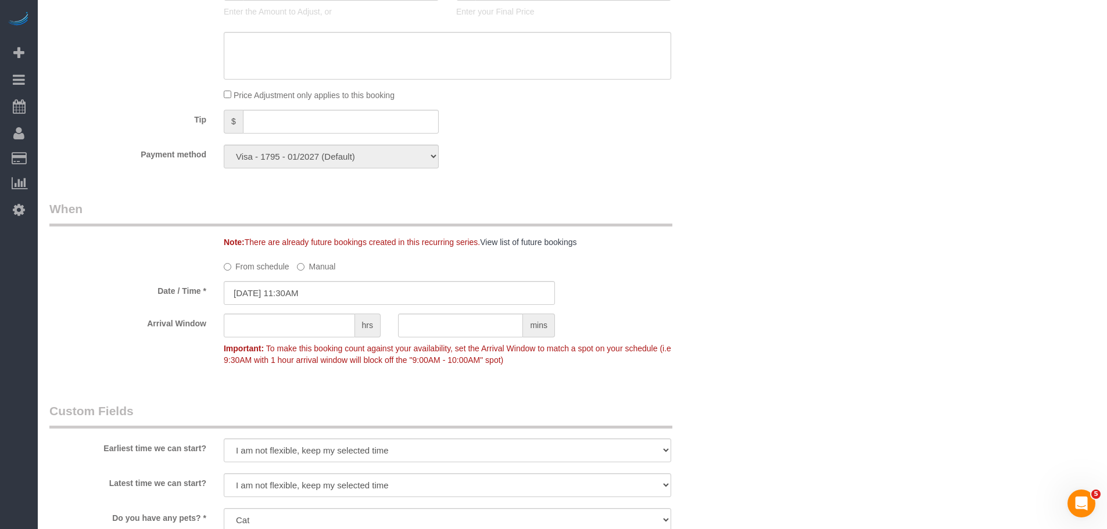
click at [743, 230] on div "Who Email hobbs.rachael@gmail.com Name * Rachael Hobbs Cannot Determine Size FW…" at bounding box center [572, 77] width 1046 height 2017
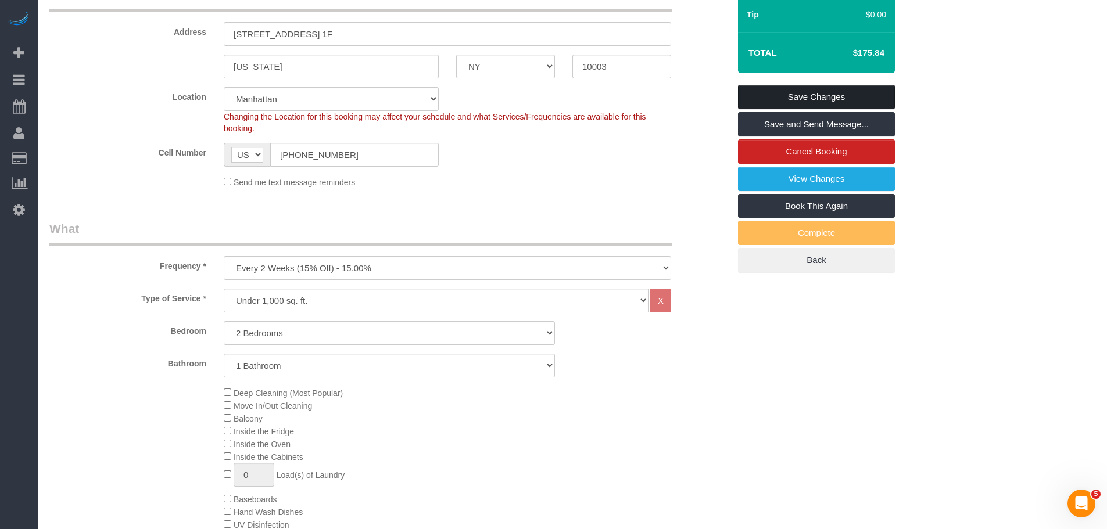
scroll to position [232, 0]
click at [831, 85] on link "Save Changes" at bounding box center [816, 97] width 157 height 24
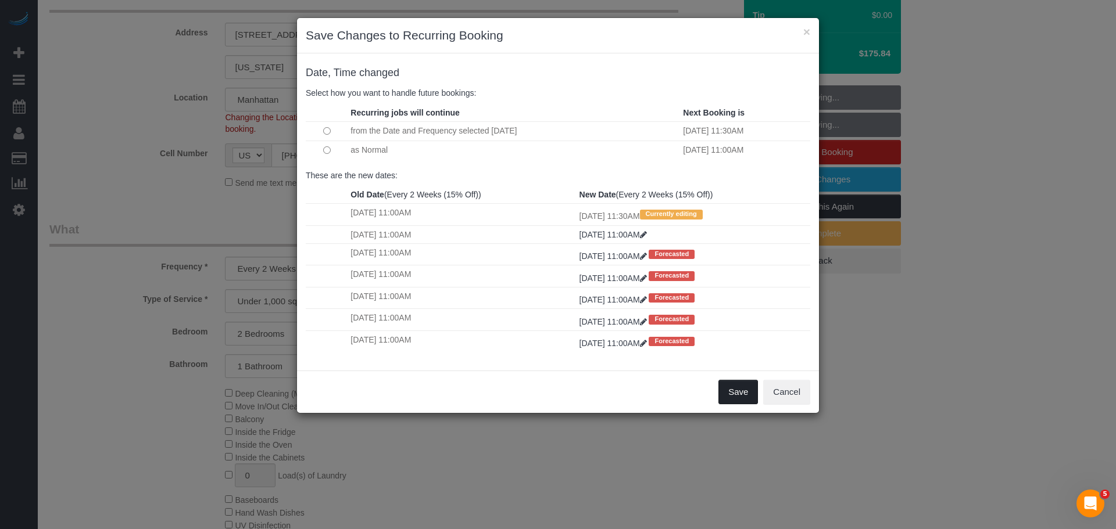
click at [735, 390] on button "Save" at bounding box center [738, 392] width 40 height 24
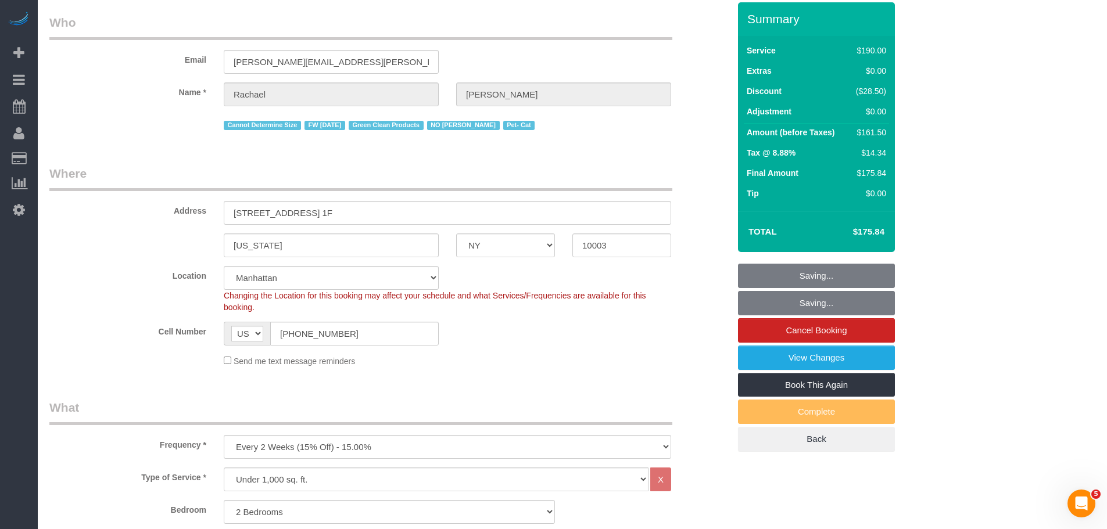
scroll to position [0, 0]
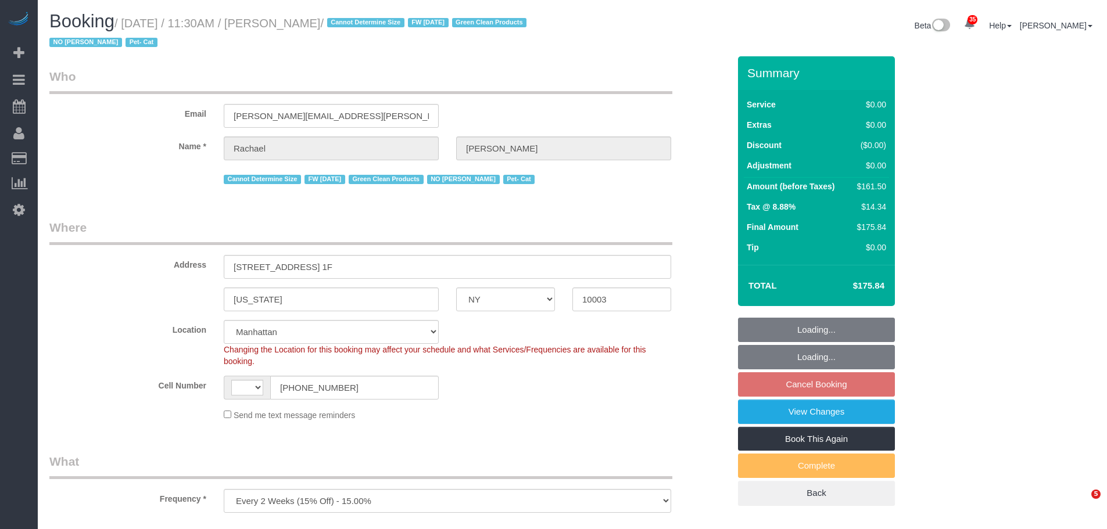
select select "NY"
select select "number:89"
select select "number:90"
select select "number:14"
select select "number:5"
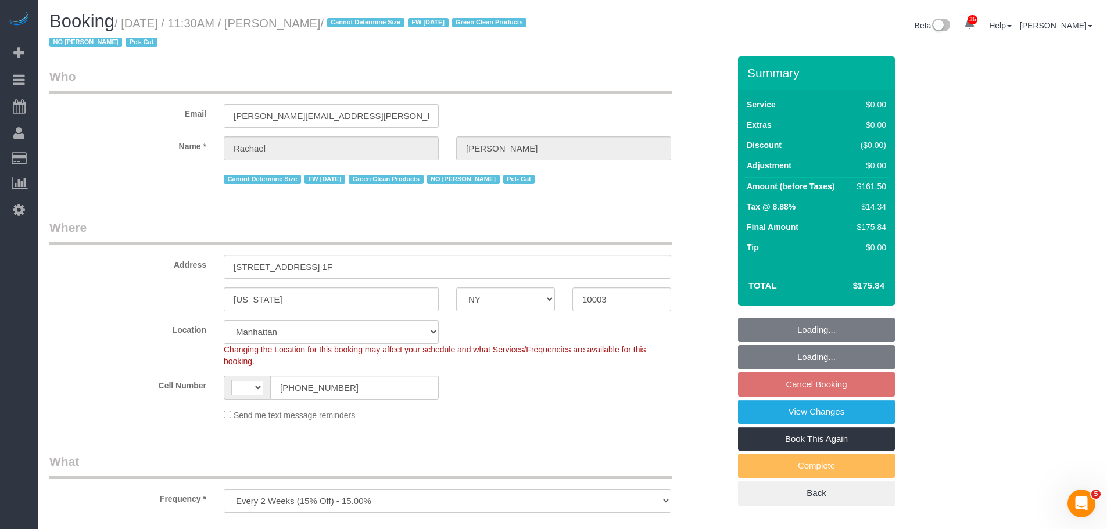
select select "object:842"
select select "string:US"
select select "string:stripe-pm_1NoShw4VGloSiKo7y0svge8q"
select select "2"
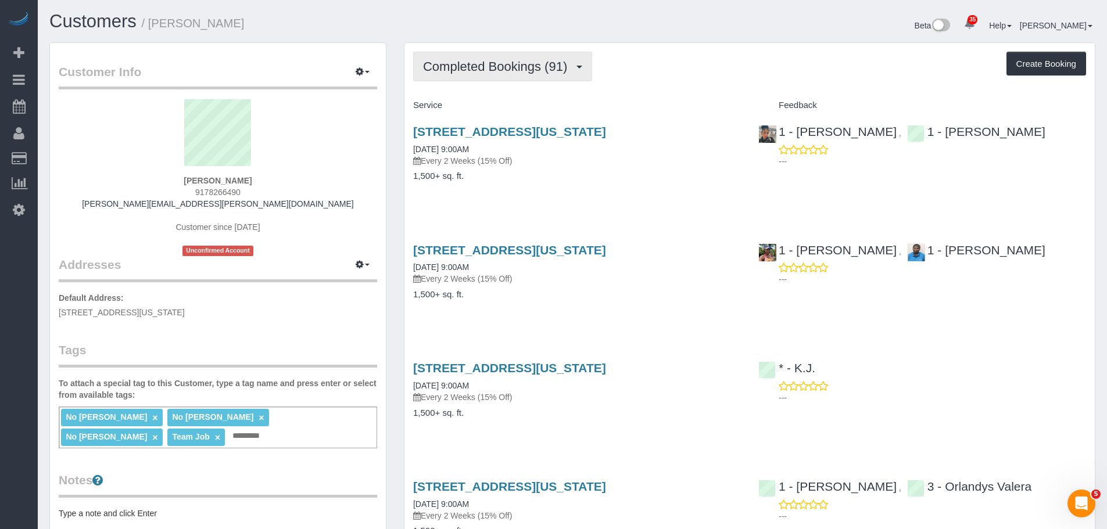
click at [521, 58] on button "Completed Bookings (91)" at bounding box center [502, 67] width 179 height 30
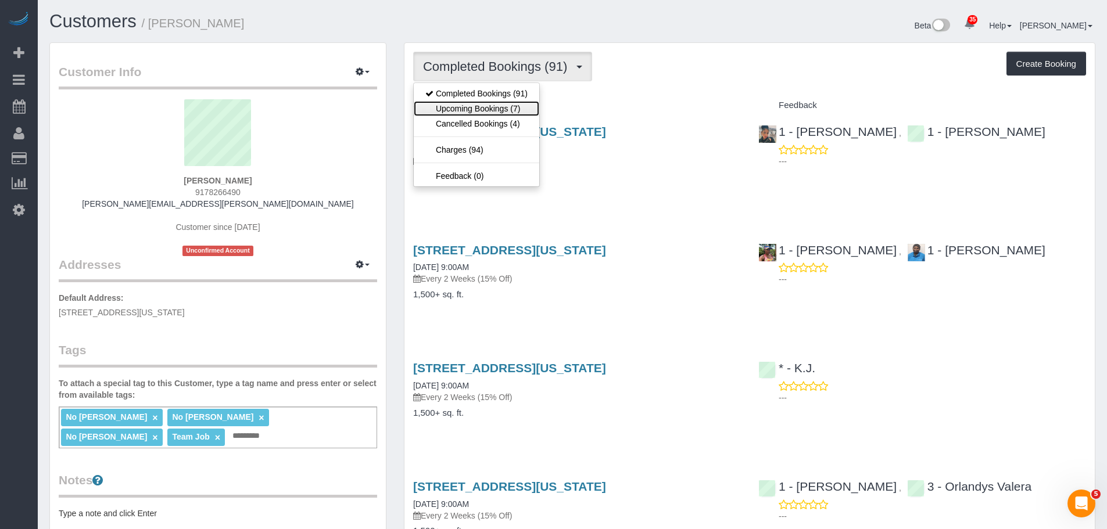
click at [507, 105] on link "Upcoming Bookings (7)" at bounding box center [477, 108] width 126 height 15
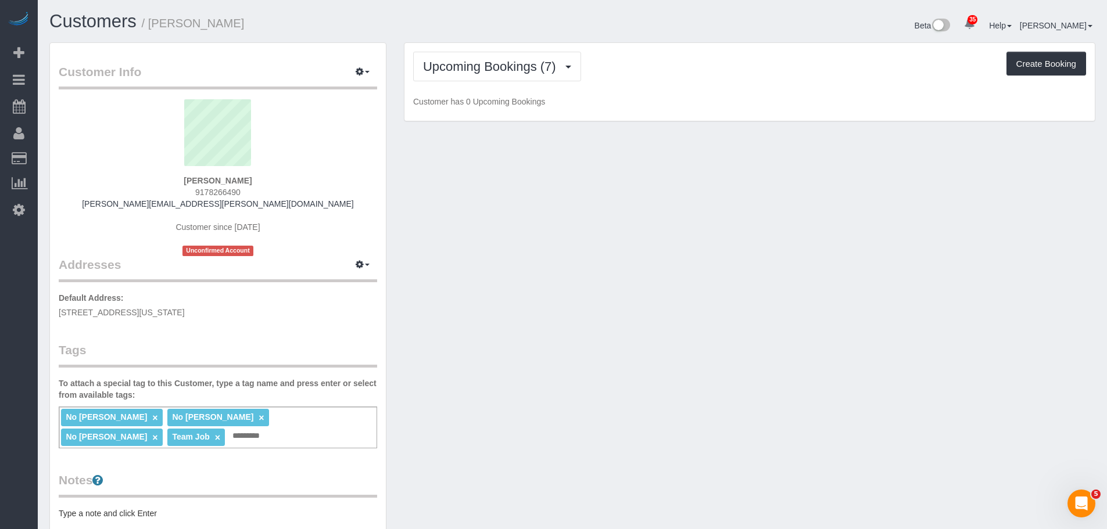
click at [707, 87] on div "Upcoming Bookings (7) Completed Bookings (91) Upcoming Bookings (7) Cancelled B…" at bounding box center [749, 82] width 690 height 78
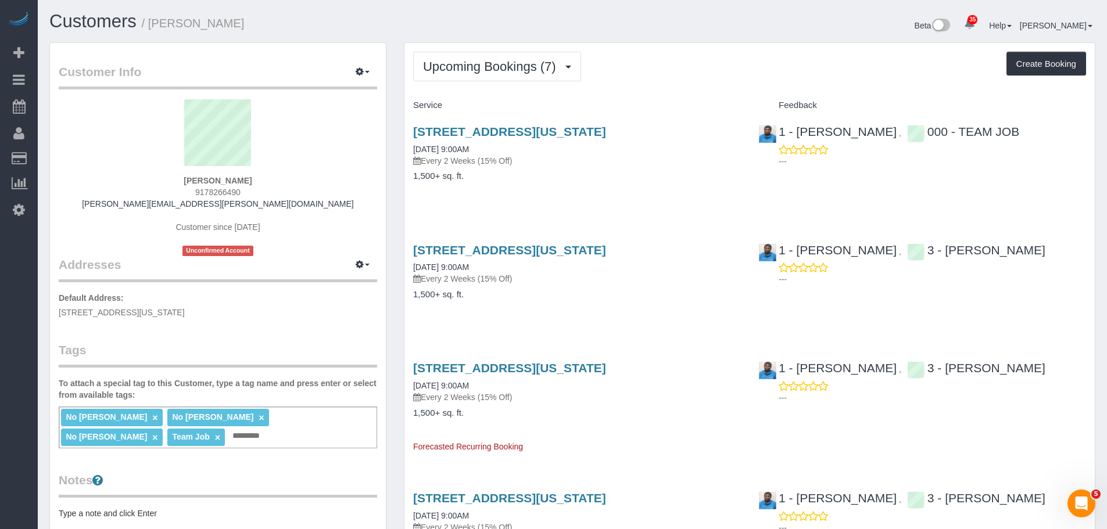
click at [774, 61] on div "Upcoming Bookings (7) Completed Bookings (91) Upcoming Bookings (7) Cancelled B…" at bounding box center [749, 67] width 673 height 30
click at [722, 85] on div "Upcoming Bookings (7) Completed Bookings (91) Upcoming Bookings (7) Cancelled B…" at bounding box center [749, 526] width 690 height 967
click at [678, 62] on div "Upcoming Bookings (7) Completed Bookings (91) Upcoming Bookings (7) Cancelled B…" at bounding box center [749, 67] width 673 height 30
click at [644, 73] on div "Upcoming Bookings (7) Completed Bookings (91) Upcoming Bookings (7) Cancelled B…" at bounding box center [749, 67] width 673 height 30
click at [632, 76] on div "Upcoming Bookings (7) Completed Bookings (91) Upcoming Bookings (7) Cancelled B…" at bounding box center [749, 67] width 673 height 30
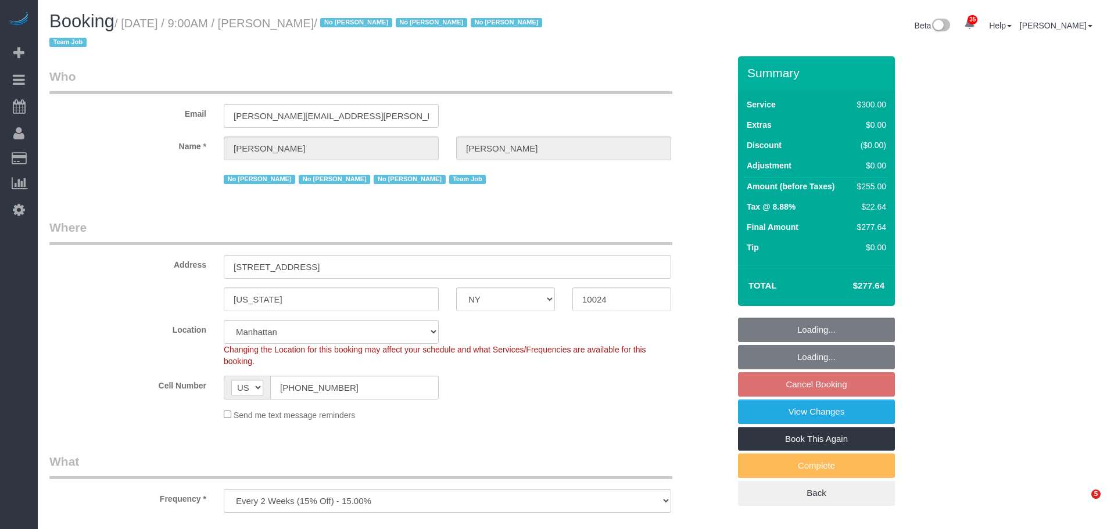
select select "NY"
select select "object:845"
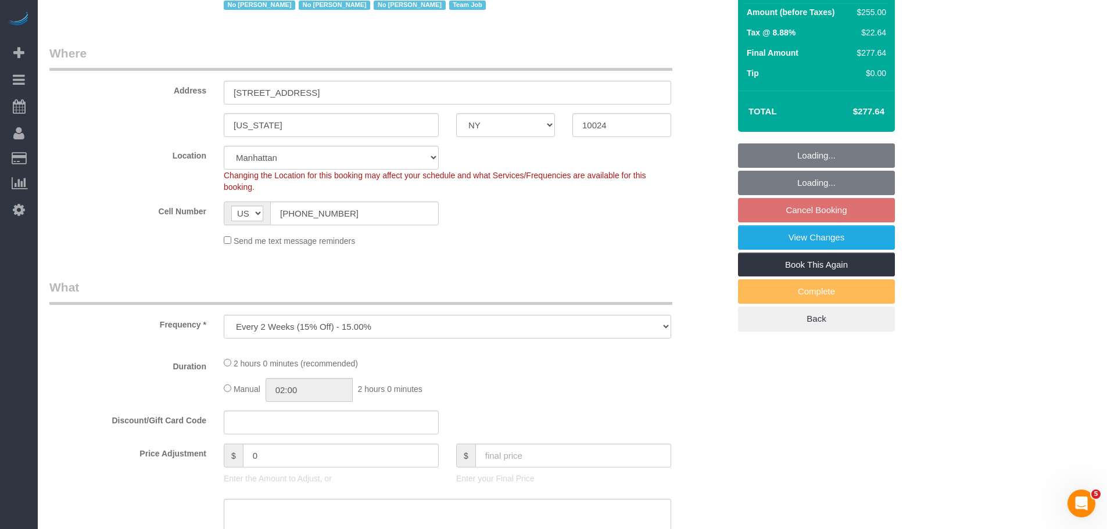
select select "string:stripe-pm_1K1KNp4VGloSiKo7hinMQhFr"
select select "spot2"
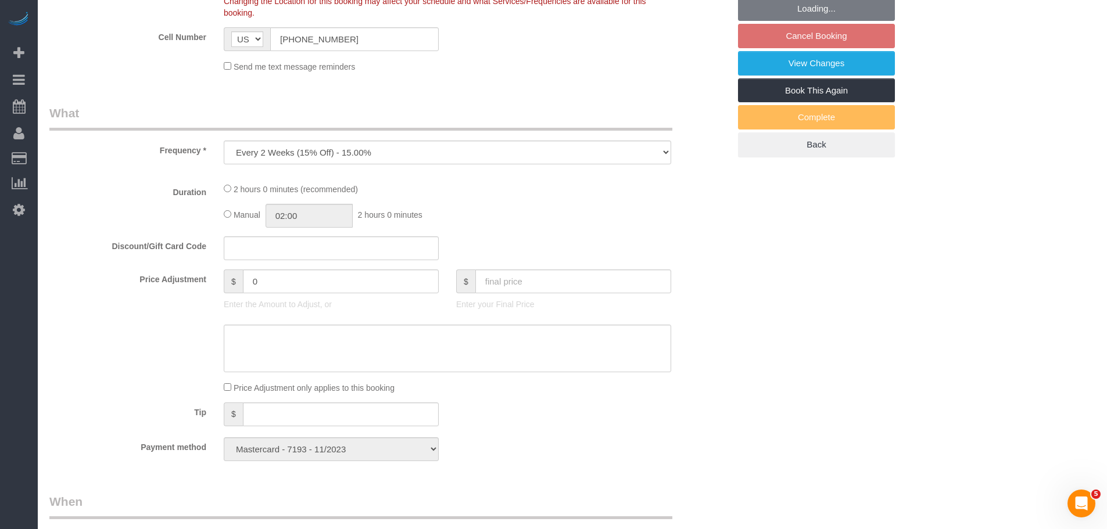
select select "number:89"
select select "number:90"
select select "number:15"
select select "number:5"
select select "number:21"
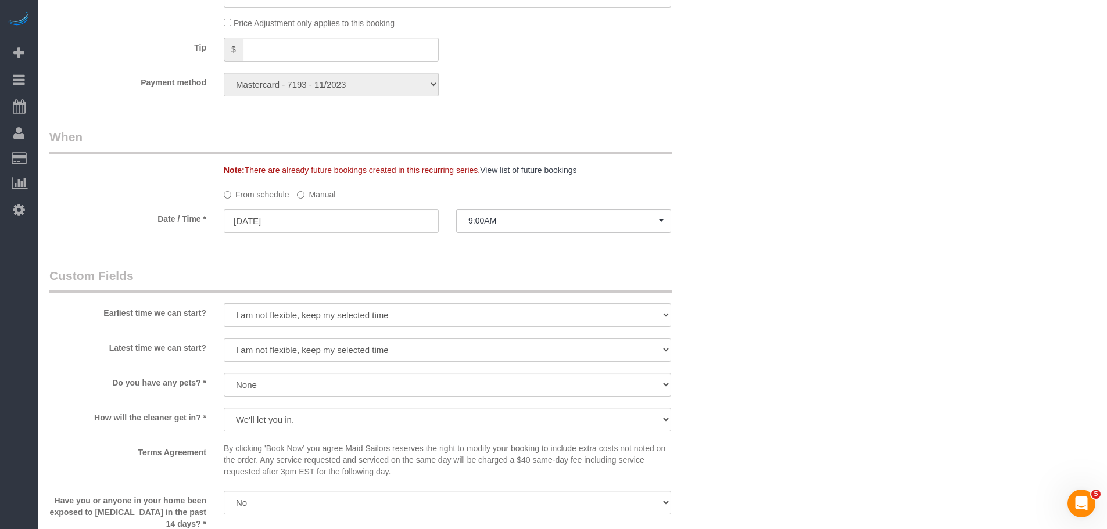
scroll to position [813, 0]
click at [307, 195] on label "Manual" at bounding box center [316, 194] width 38 height 16
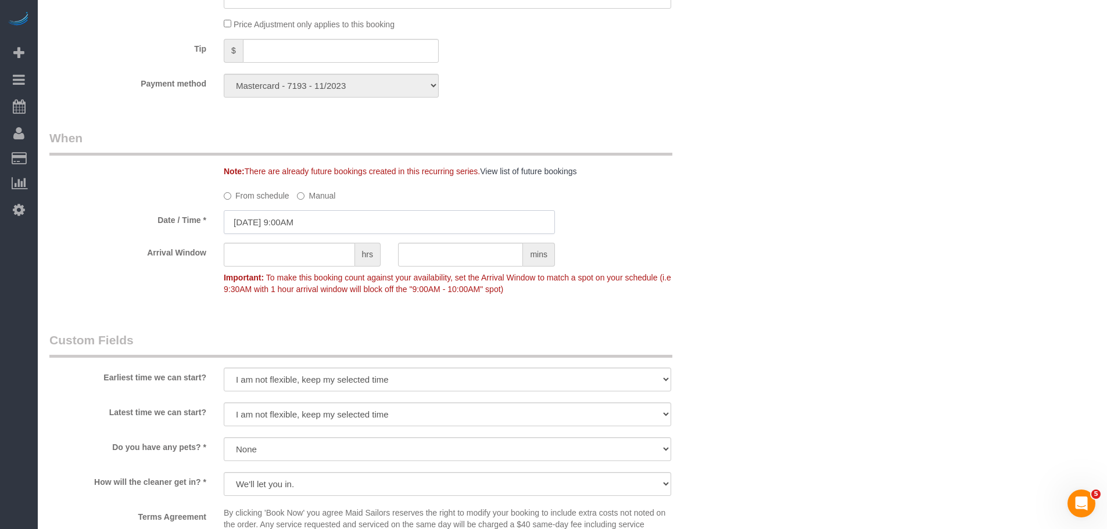
click at [315, 223] on input "10/06/2025 9:00AM" at bounding box center [389, 222] width 331 height 24
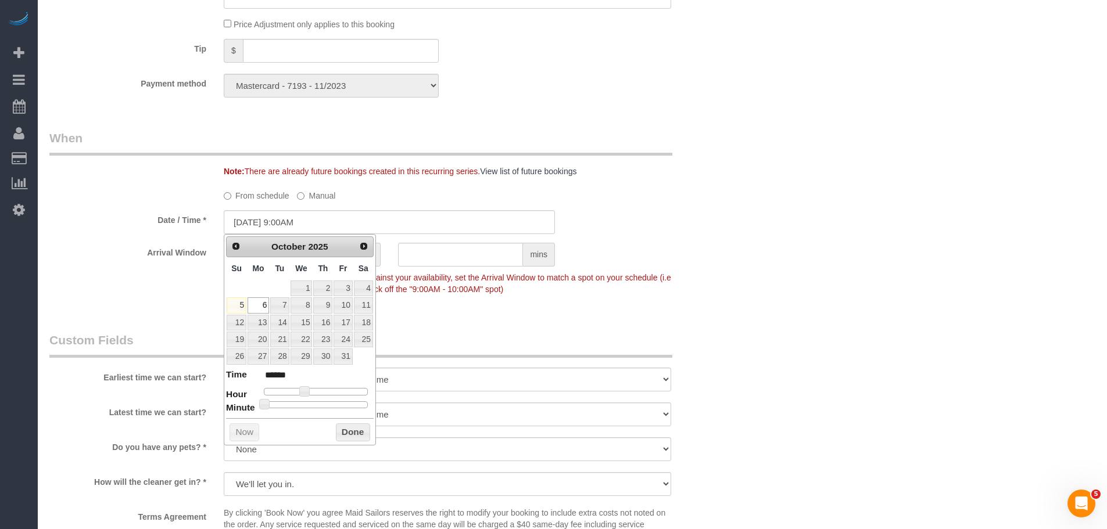
type input "10/06/2025 9:30AM"
type input "******"
click at [317, 402] on div at bounding box center [316, 405] width 104 height 7
click at [649, 131] on legend "When" at bounding box center [360, 143] width 623 height 26
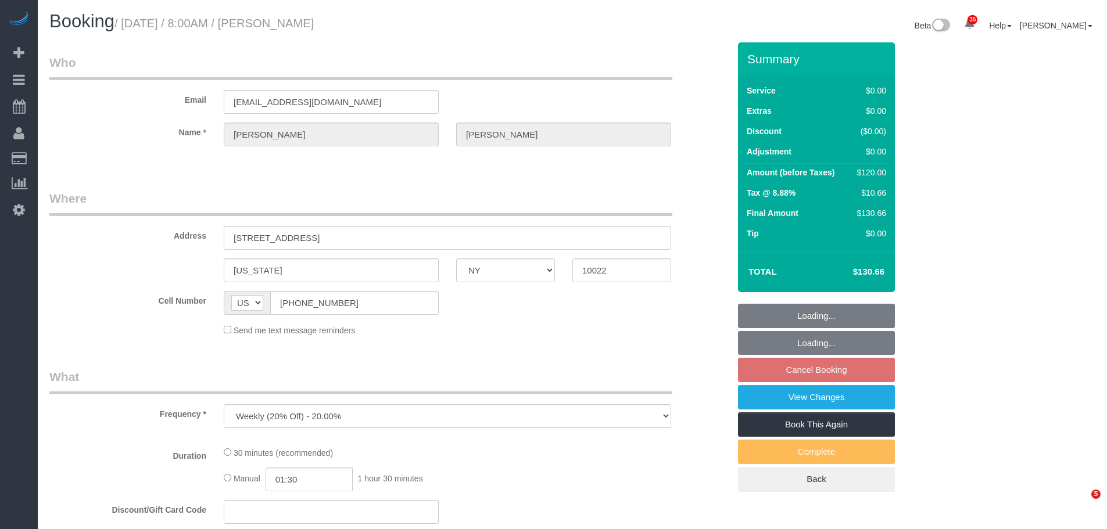
select select "NY"
select select "string:stripe-pm_1RXRrg4VGloSiKo7FM9HbDbq"
select select "spot1"
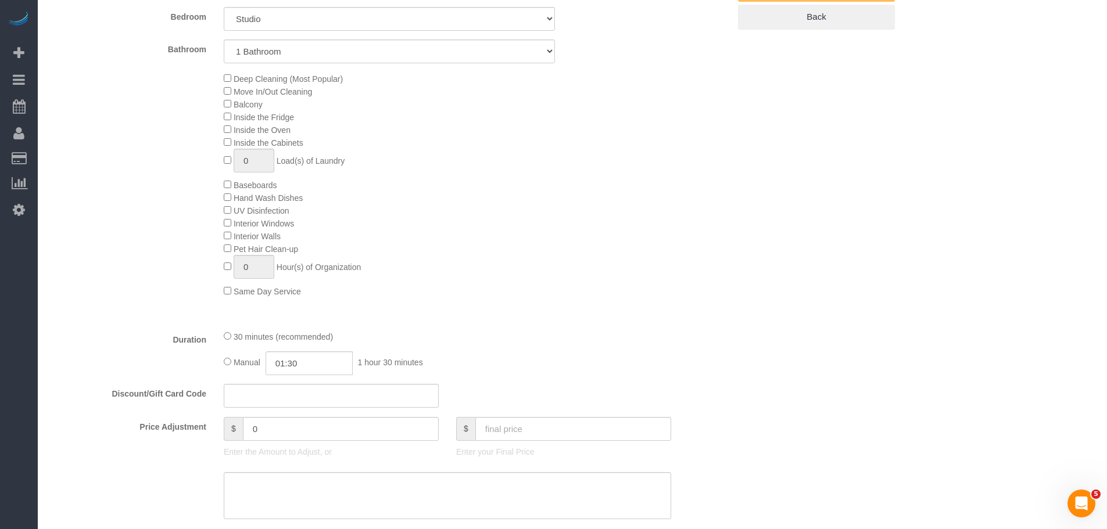
select select "number:56"
select select "number:75"
select select "number:15"
select select "number:5"
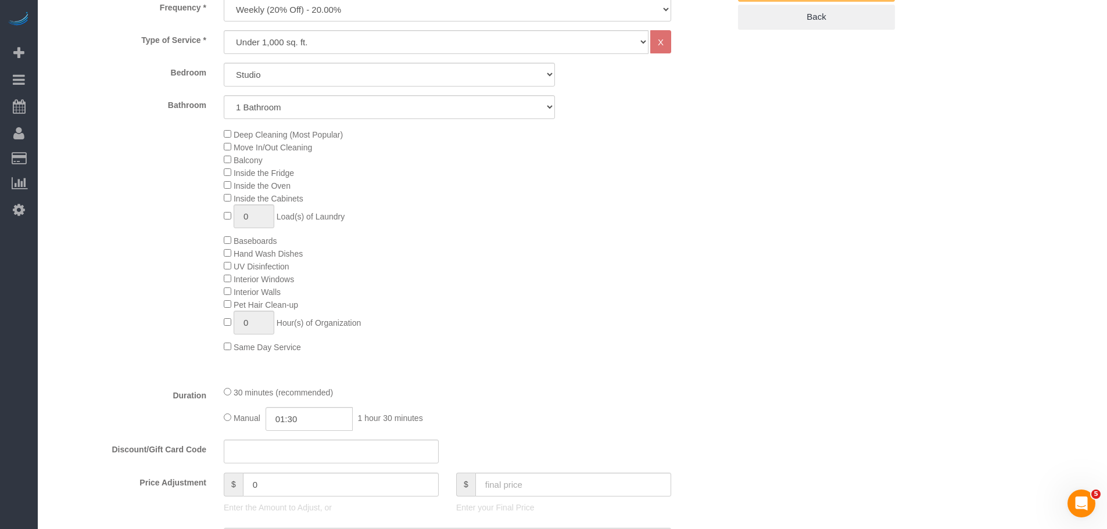
select select "object:1443"
select select "spot60"
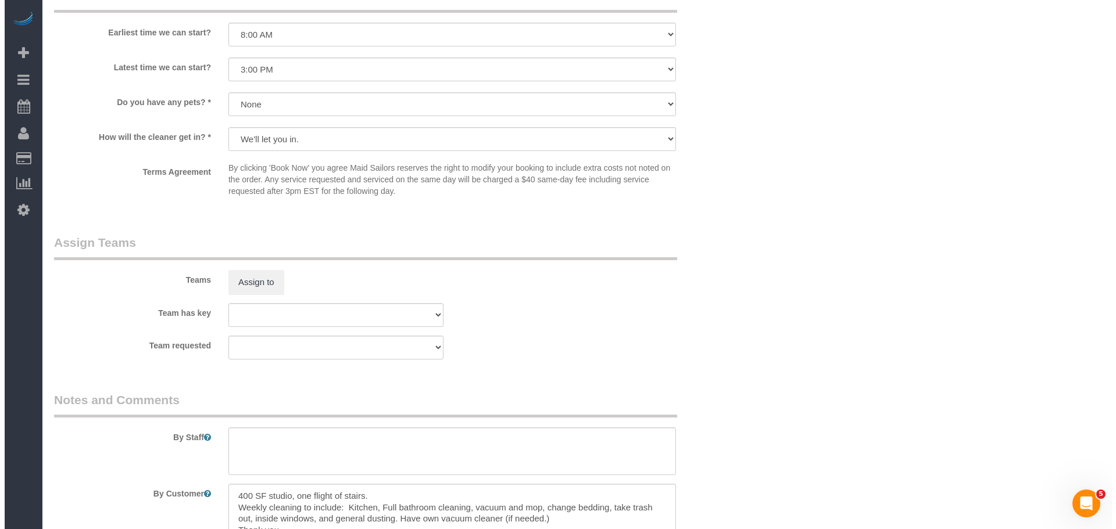
scroll to position [1137, 0]
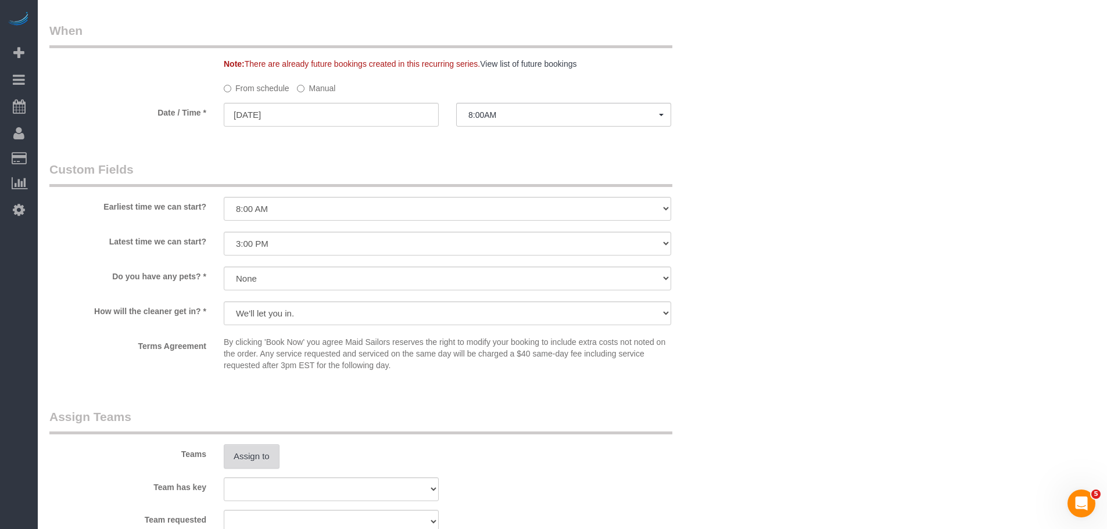
click at [248, 448] on button "Assign to" at bounding box center [252, 457] width 56 height 24
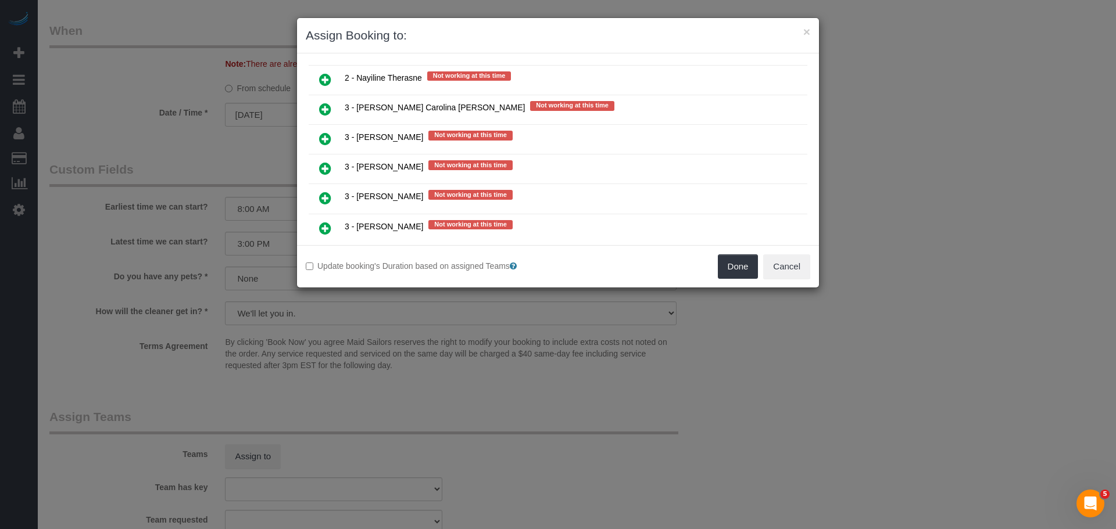
scroll to position [1743, 0]
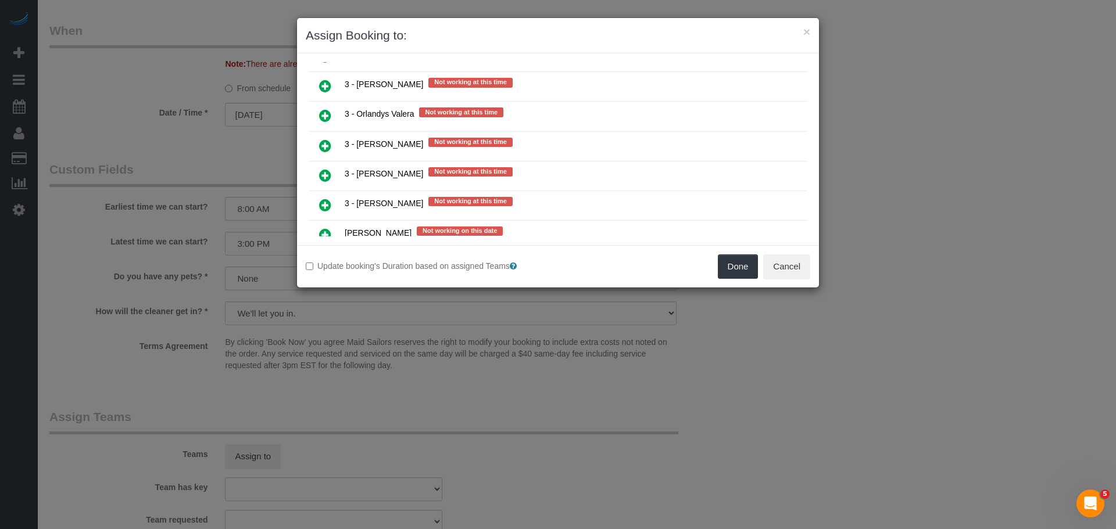
drag, startPoint x: 337, startPoint y: 153, endPoint x: 347, endPoint y: 151, distance: 10.6
click at [337, 153] on link at bounding box center [324, 146] width 27 height 23
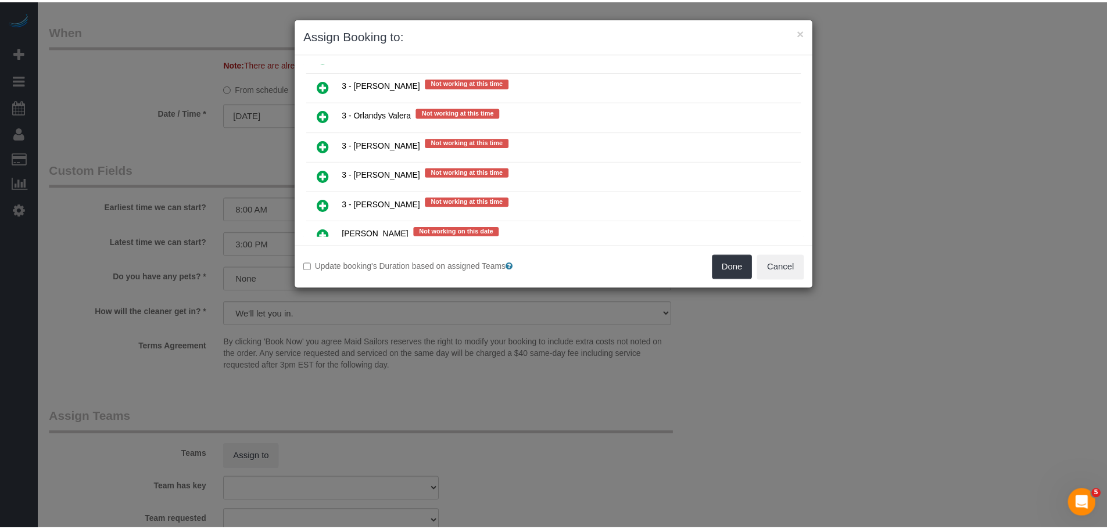
scroll to position [1887, 0]
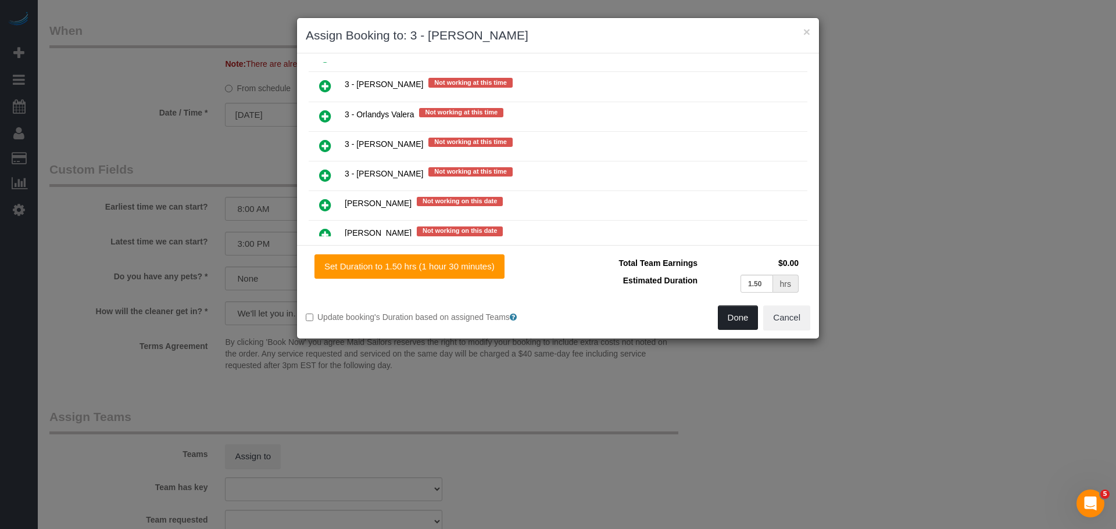
click at [752, 314] on button "Done" at bounding box center [738, 318] width 41 height 24
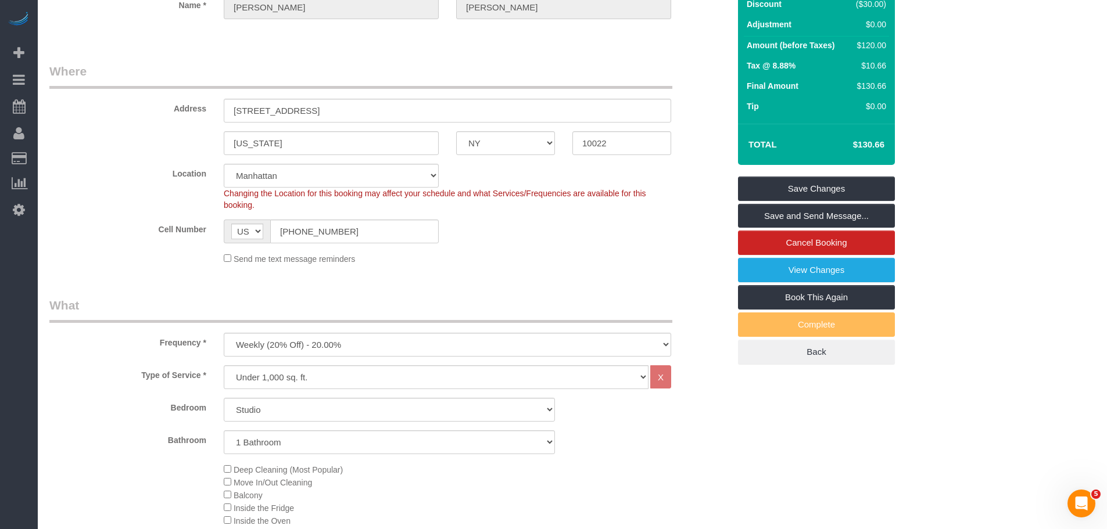
scroll to position [33, 0]
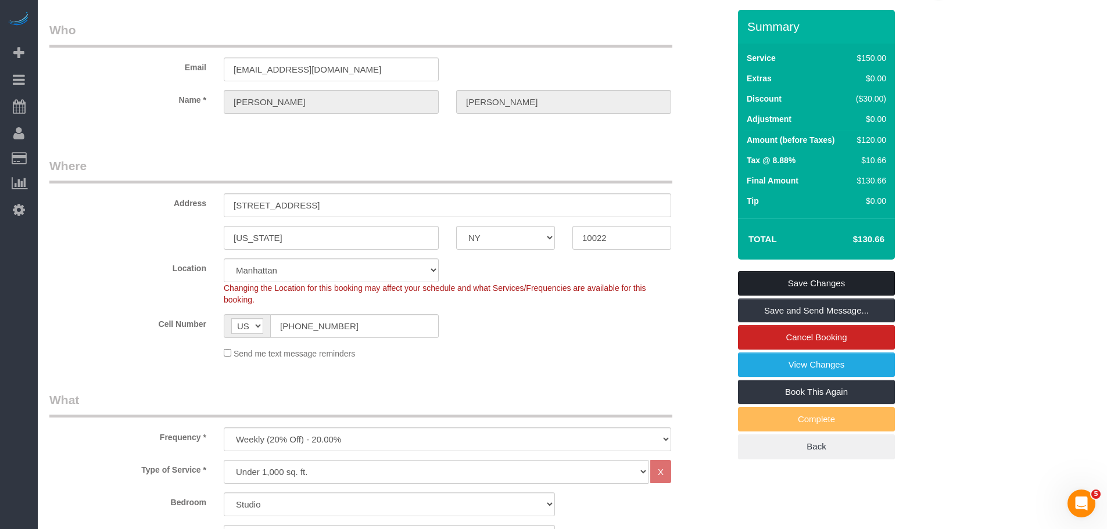
click at [840, 283] on link "Save Changes" at bounding box center [816, 283] width 157 height 24
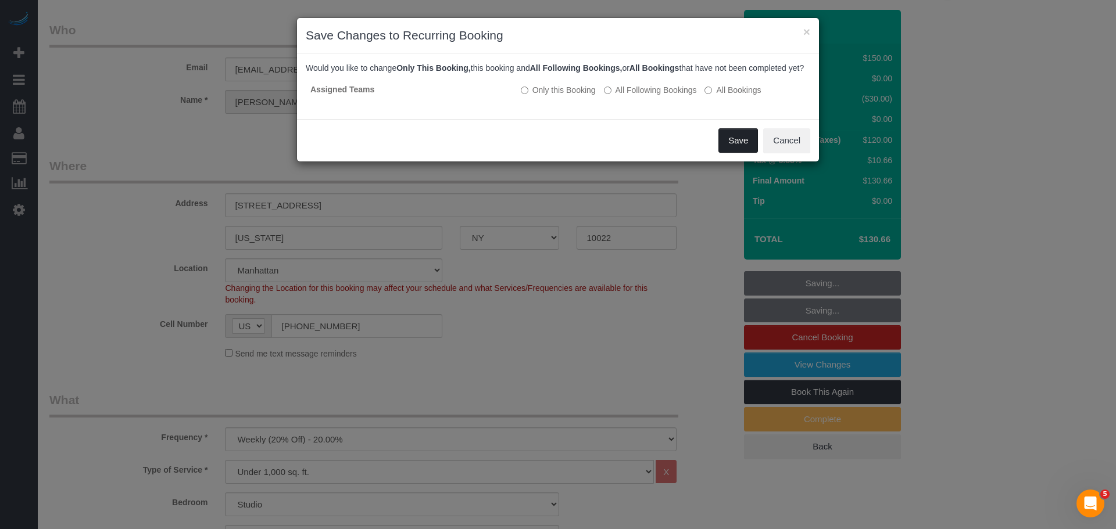
click at [736, 153] on button "Save" at bounding box center [738, 140] width 40 height 24
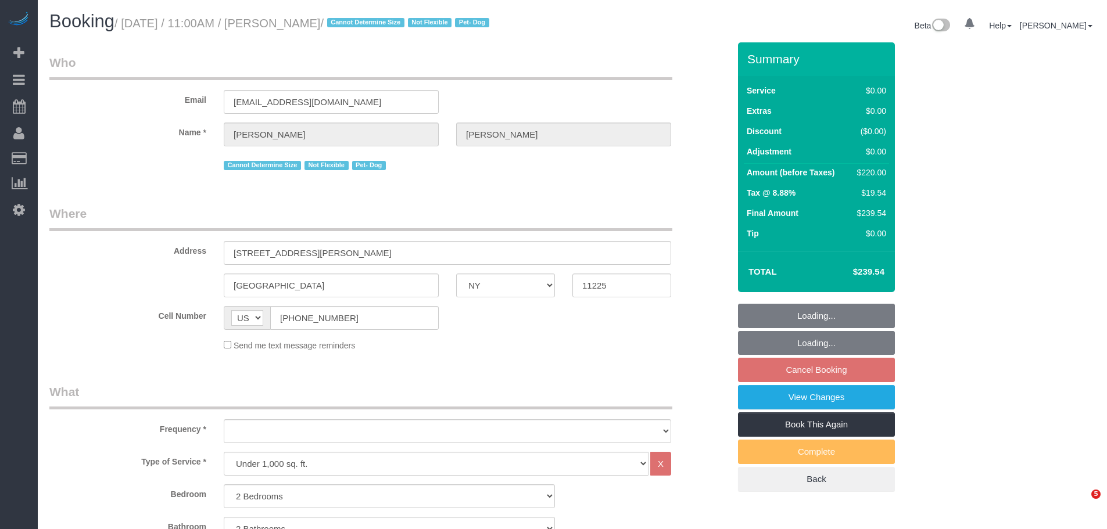
select select "NY"
select select "2"
select select "number:89"
select select "number:90"
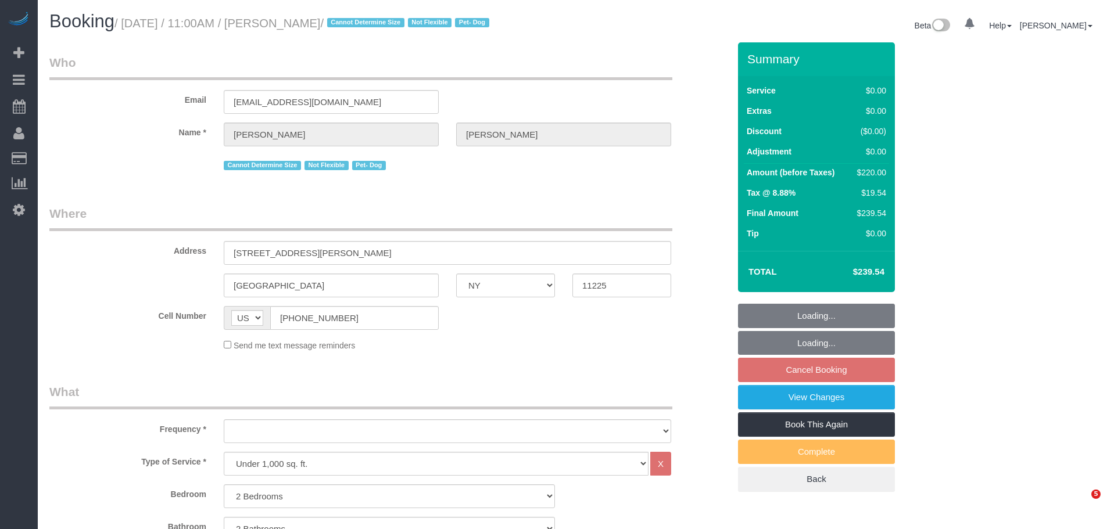
select select "number:13"
select select "number:5"
select select "object:1072"
select select "string:stripe-pm_1ROQ8y4VGloSiKo7En2DGDiT"
select select "spot3"
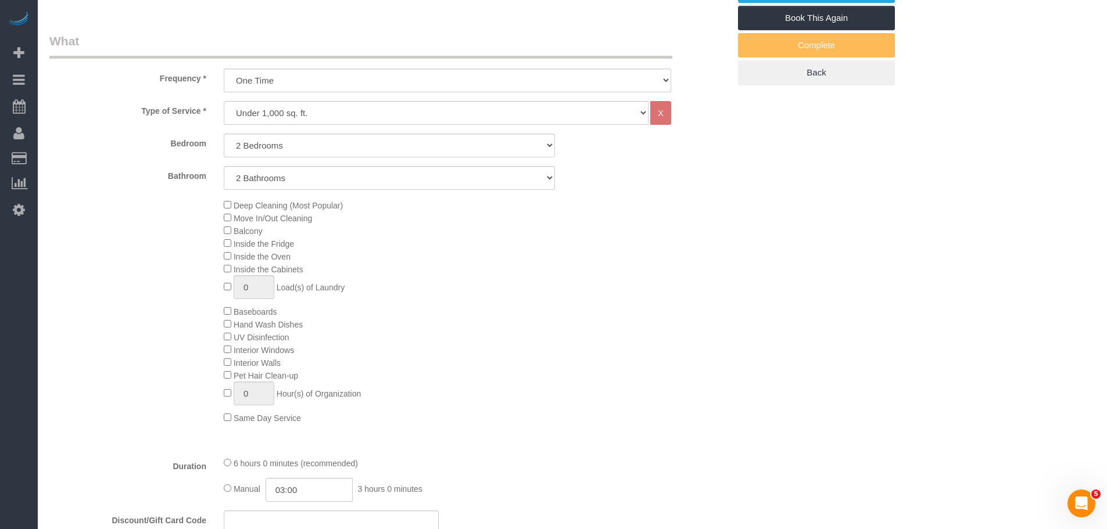
select select "object:1457"
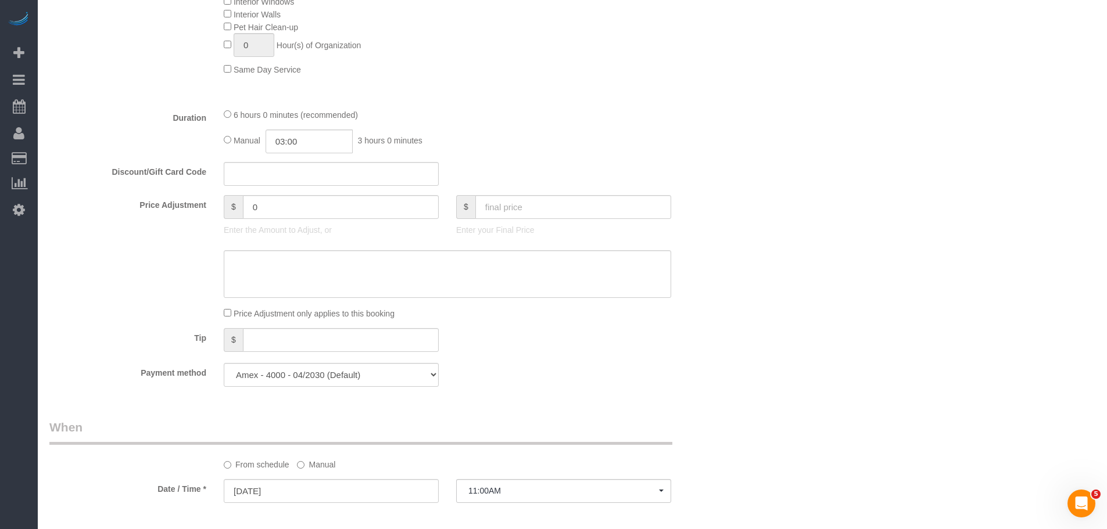
select select "2"
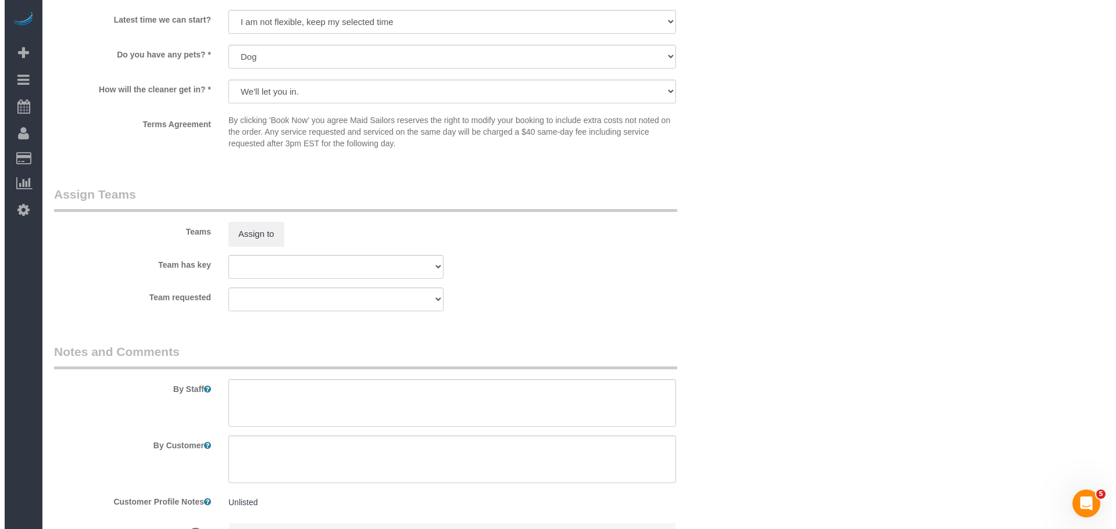
scroll to position [1453, 0]
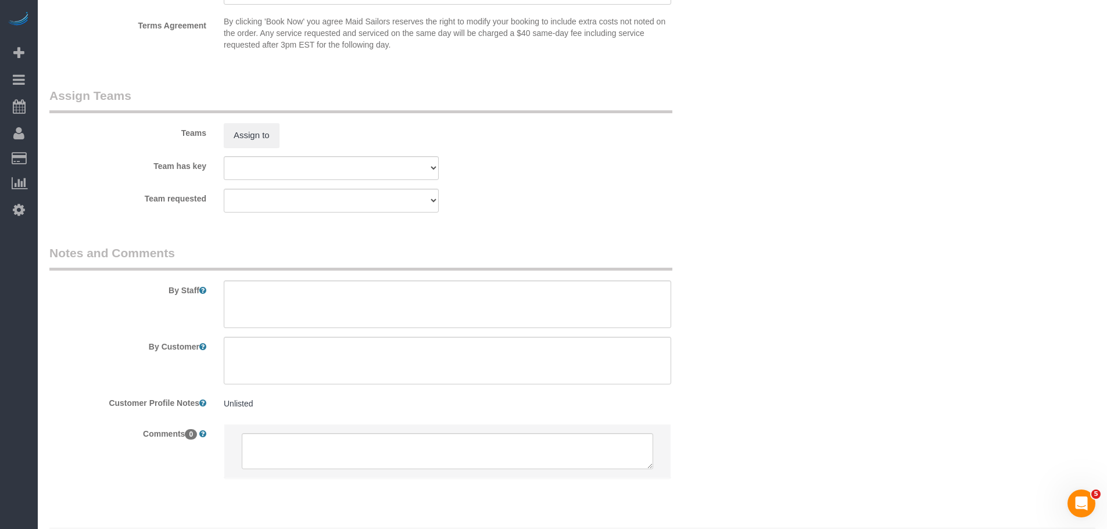
click at [245, 122] on div "Teams Assign to" at bounding box center [389, 117] width 697 height 60
click at [248, 133] on button "Assign to" at bounding box center [252, 135] width 56 height 24
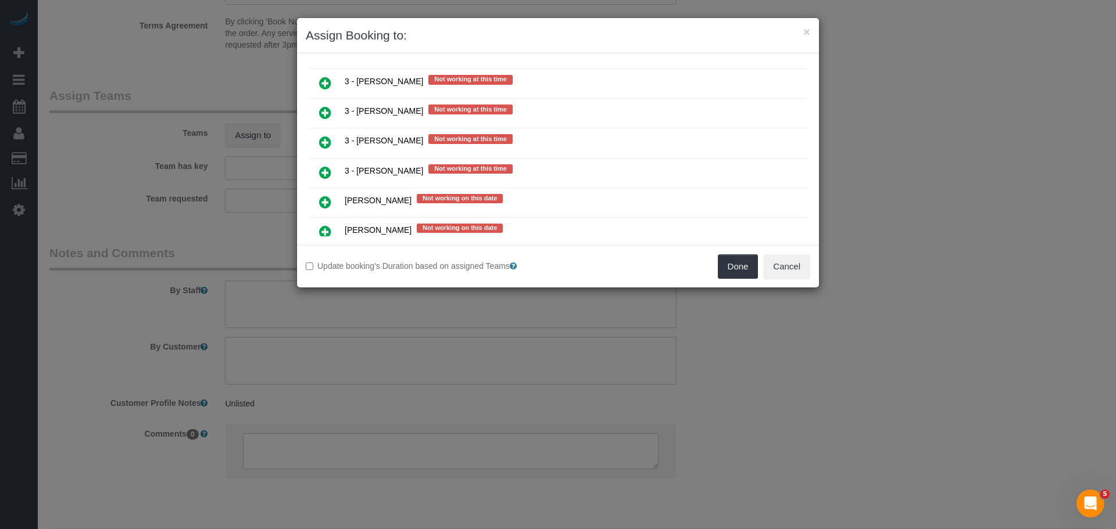
scroll to position [1627, 0]
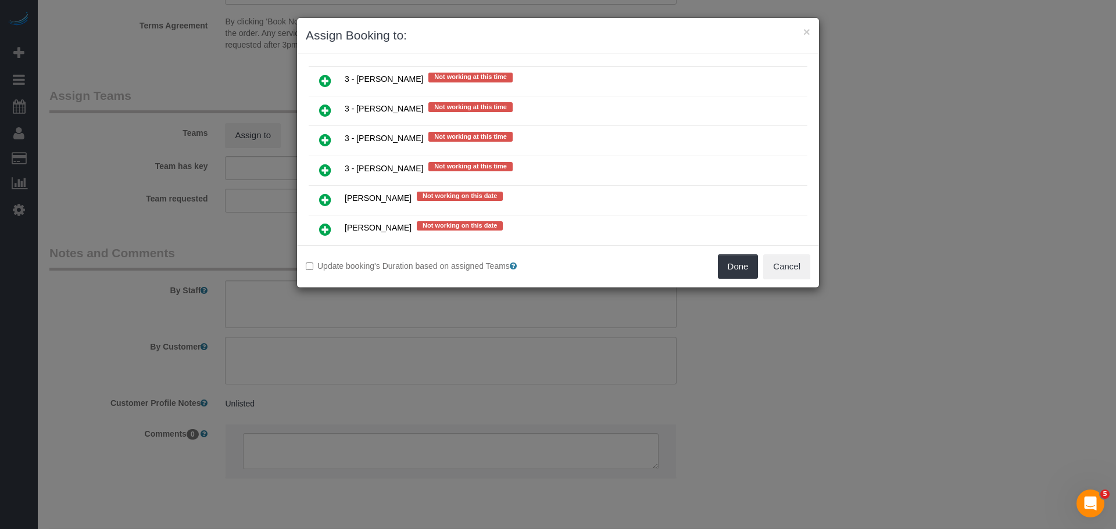
click at [327, 110] on icon at bounding box center [325, 110] width 12 height 14
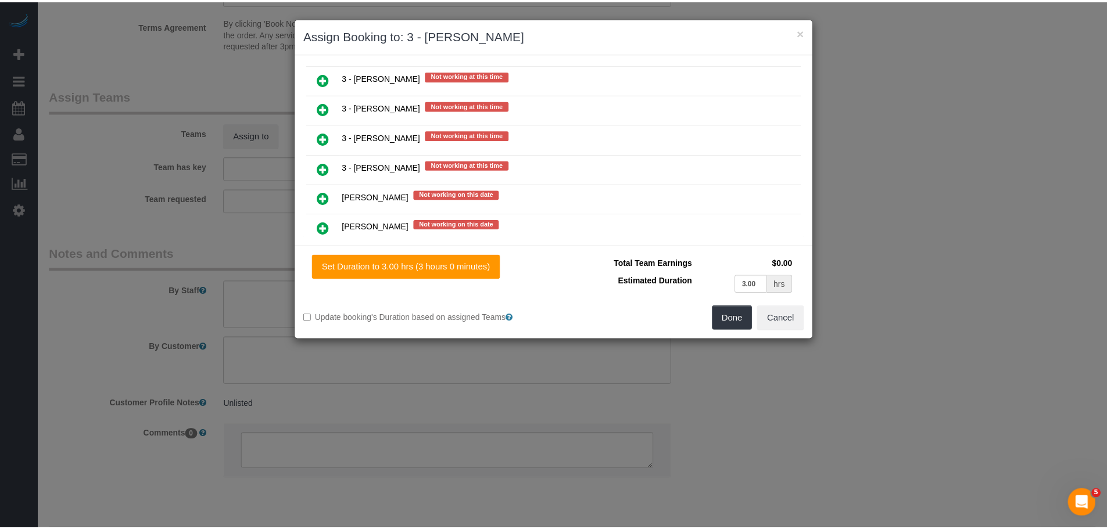
scroll to position [1655, 0]
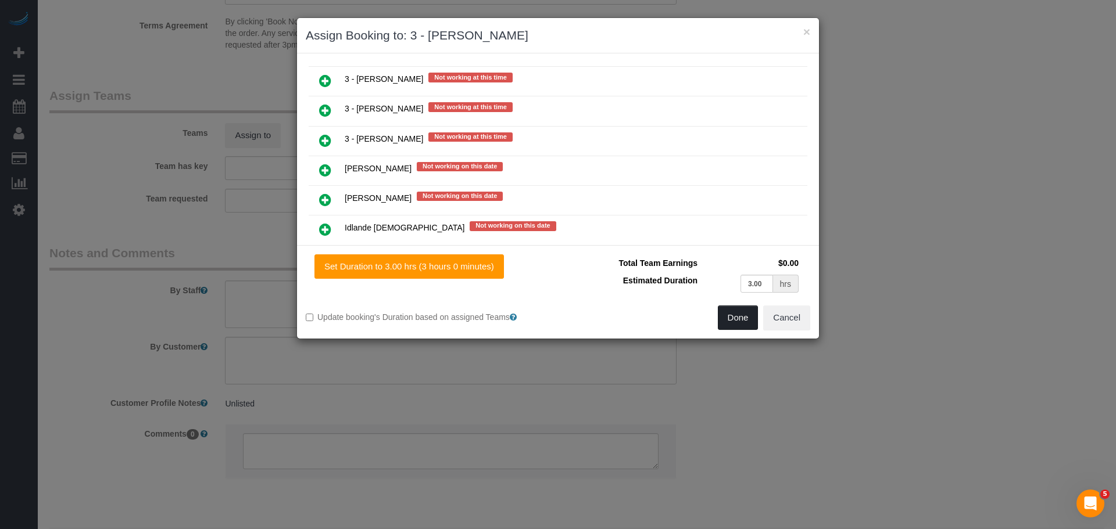
click at [747, 313] on button "Done" at bounding box center [738, 318] width 41 height 24
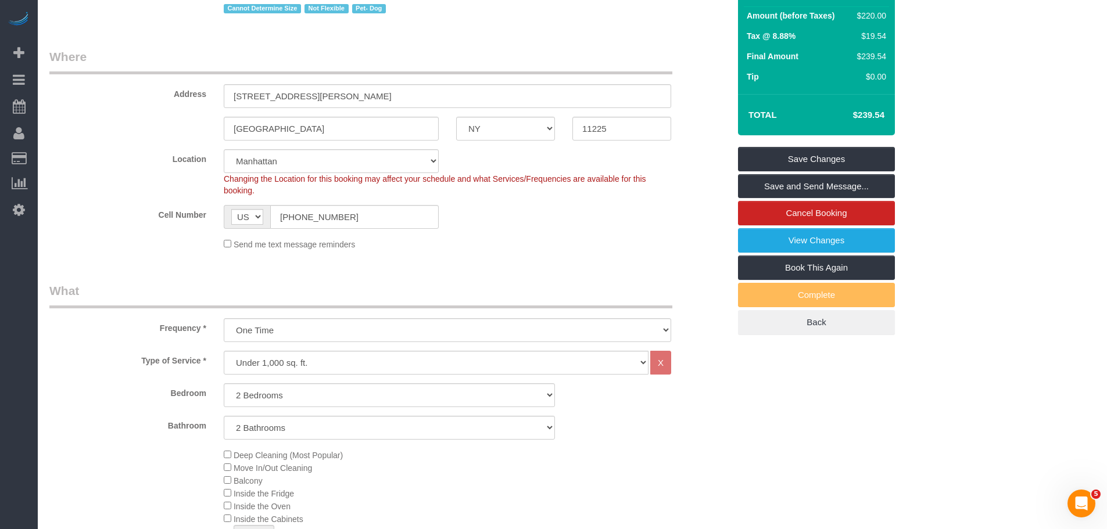
scroll to position [116, 0]
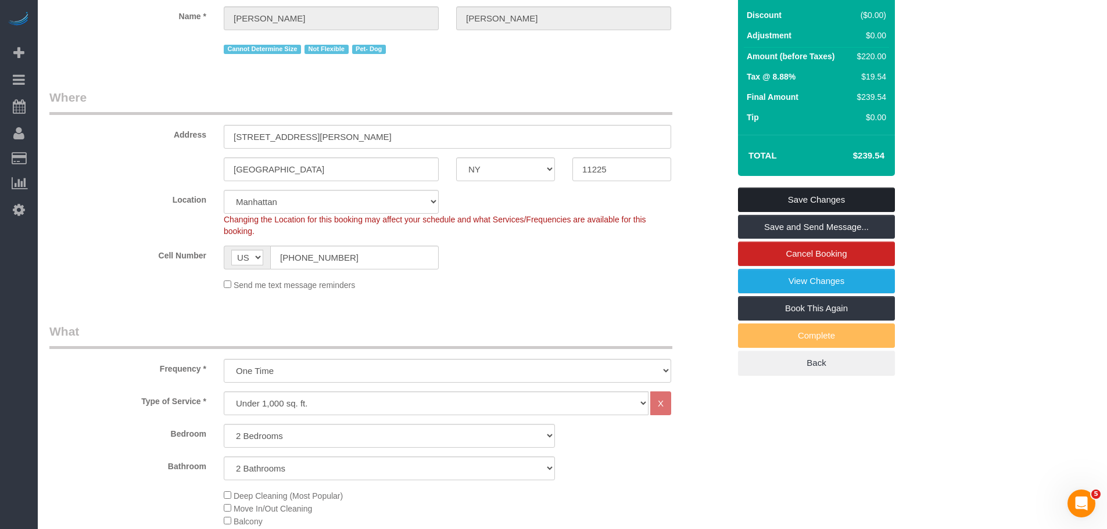
click at [824, 203] on link "Save Changes" at bounding box center [816, 200] width 157 height 24
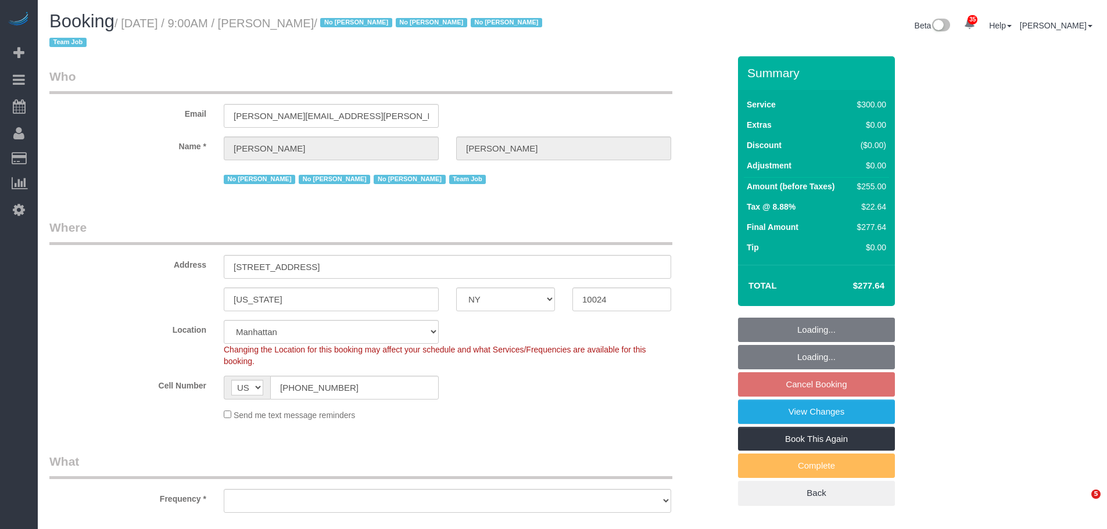
select select "NY"
select select "object:996"
select select "string:stripe-pm_1K1KNp4VGloSiKo7hinMQhFr"
select select "number:89"
select select "number:90"
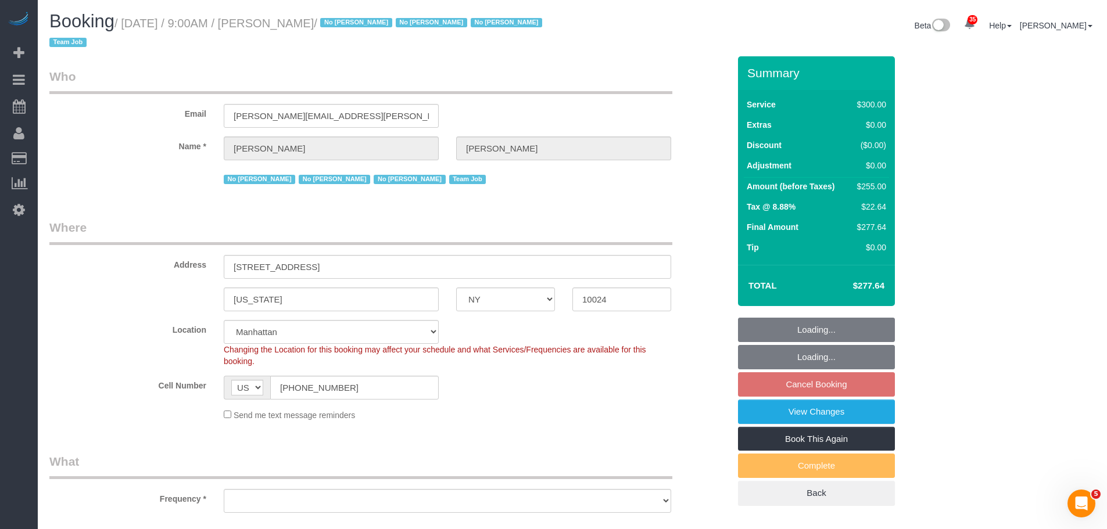
select select "number:15"
select select "number:5"
select select "number:21"
select select "object:1008"
select select "spot2"
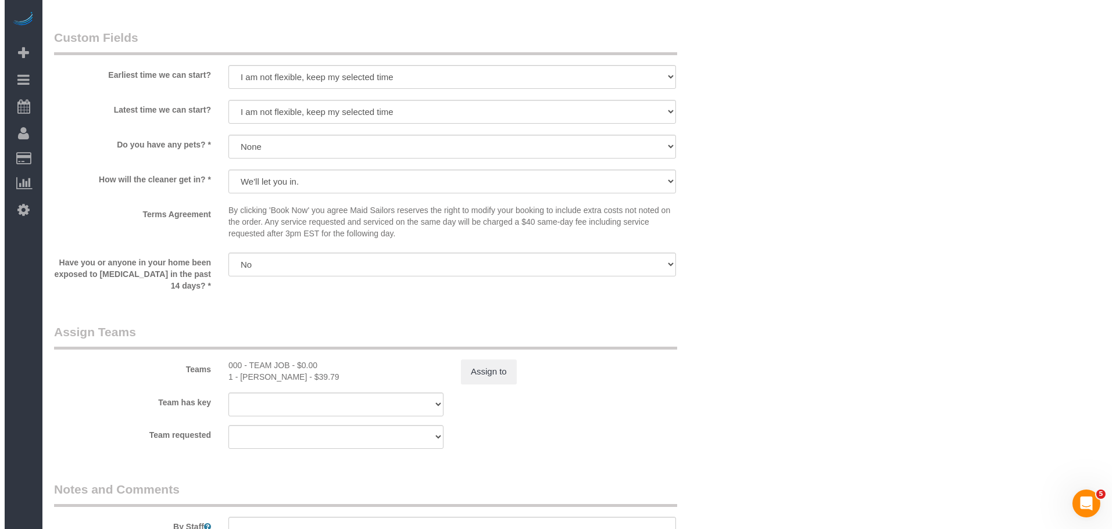
scroll to position [1162, 0]
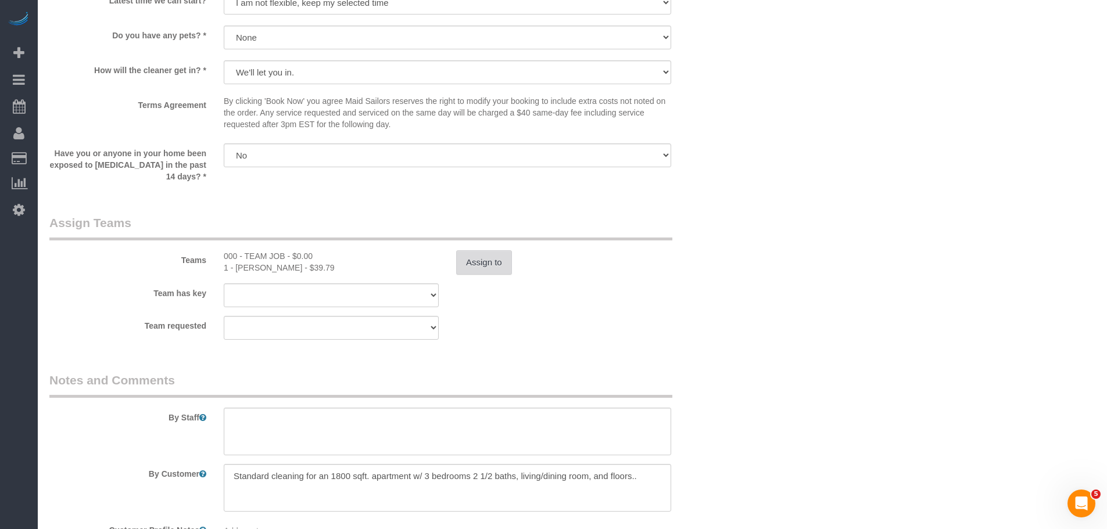
click at [485, 264] on button "Assign to" at bounding box center [484, 262] width 56 height 24
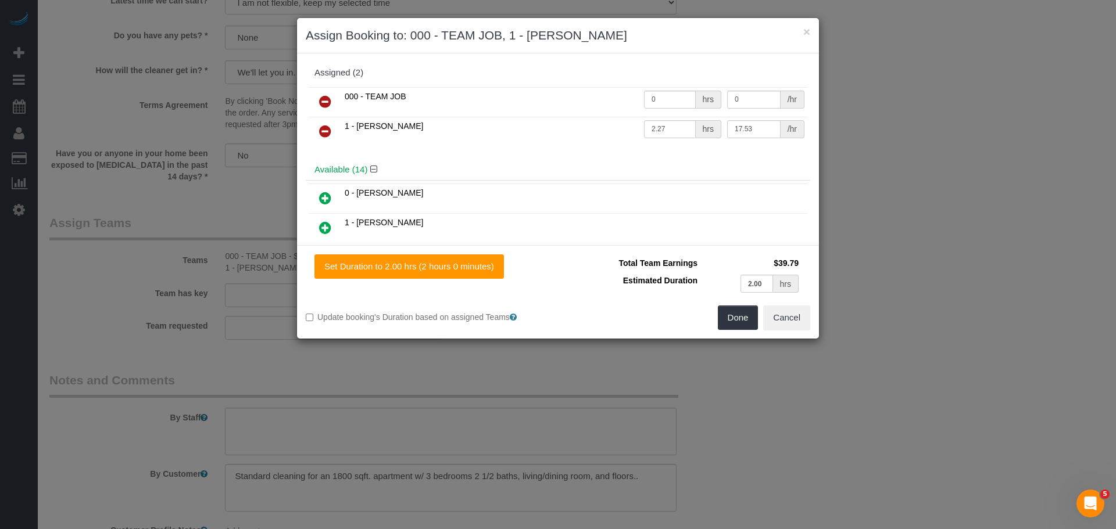
click at [322, 99] on icon at bounding box center [325, 102] width 12 height 14
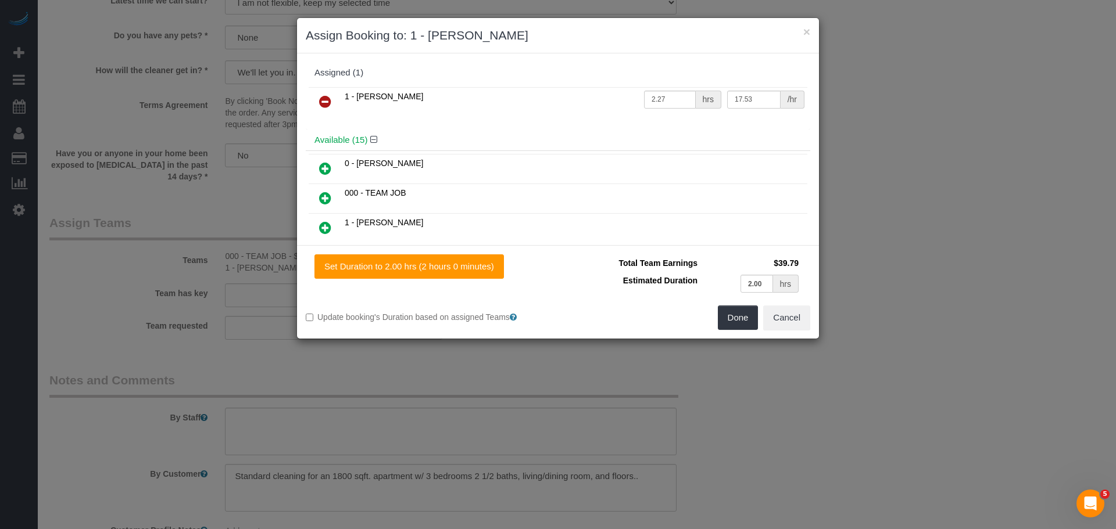
click at [322, 103] on icon at bounding box center [325, 102] width 12 height 14
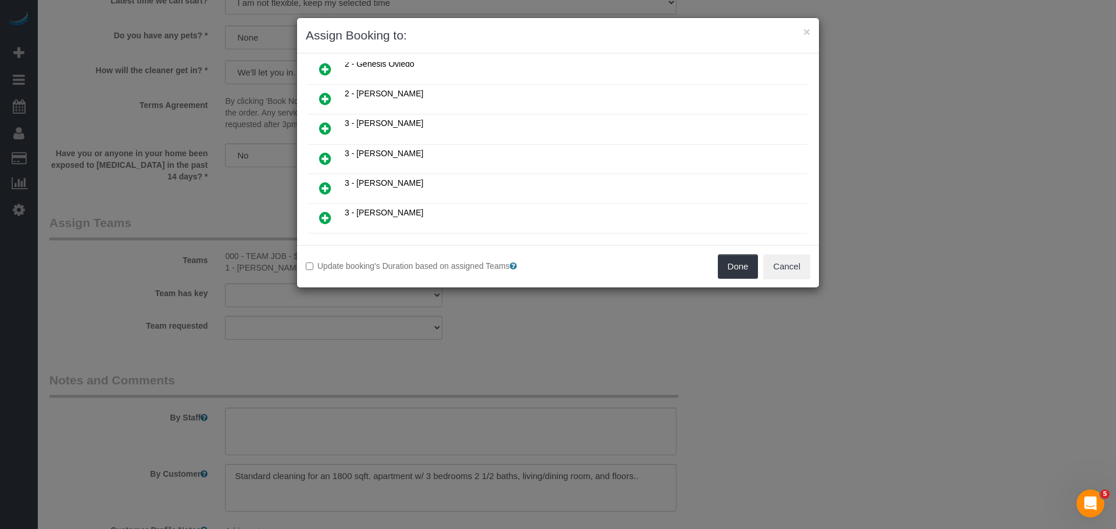
scroll to position [465, 0]
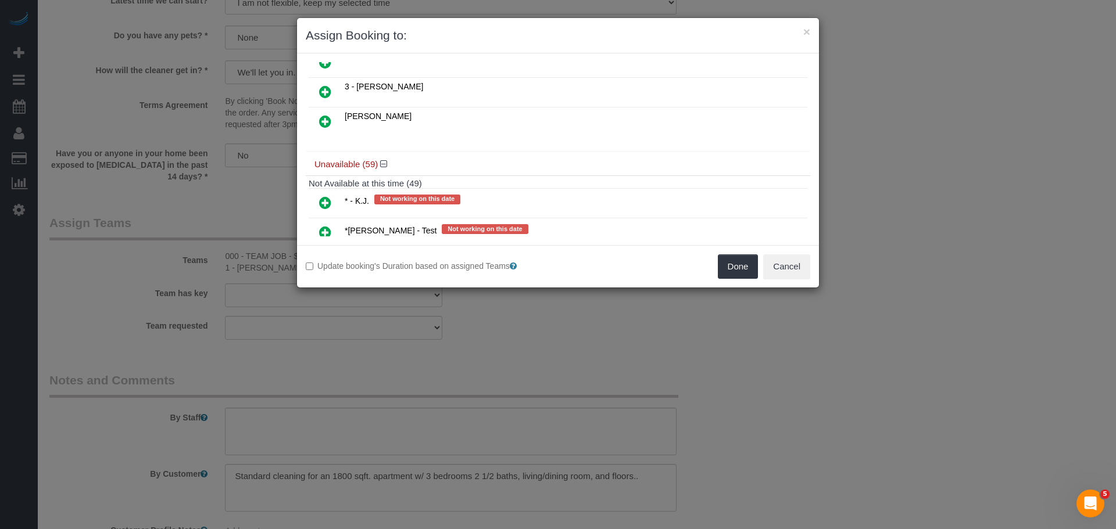
click at [327, 203] on icon at bounding box center [325, 203] width 12 height 14
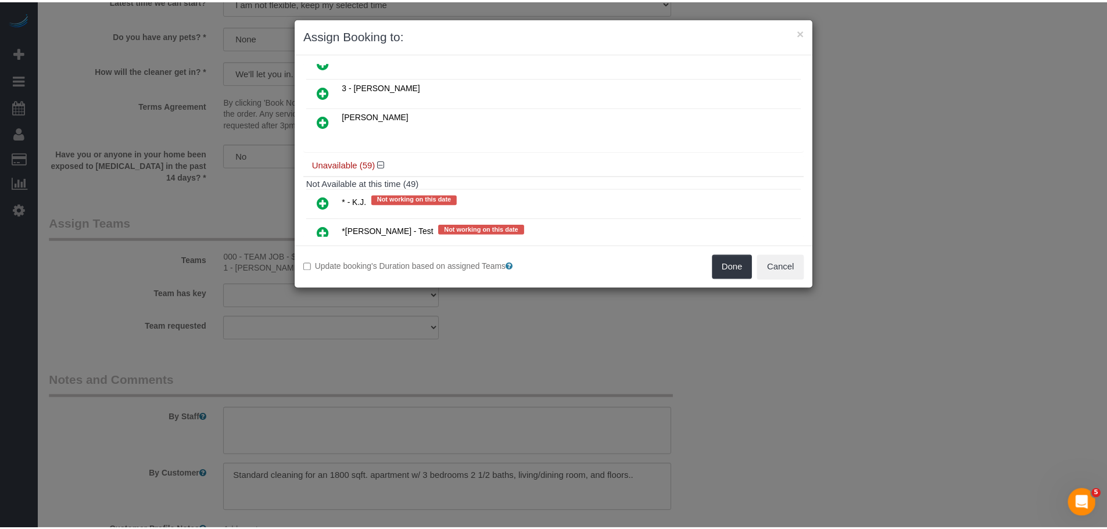
scroll to position [493, 0]
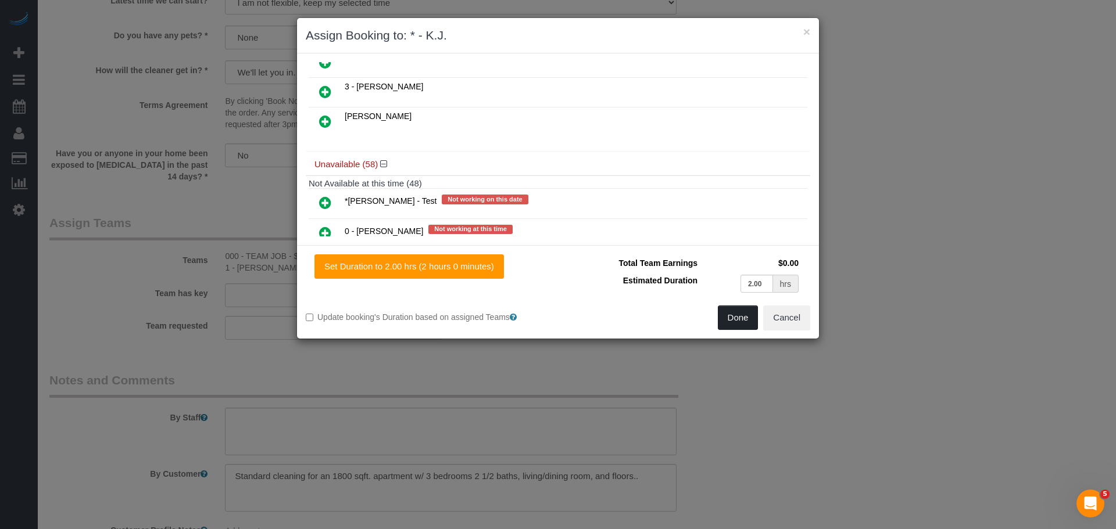
click at [736, 321] on button "Done" at bounding box center [738, 318] width 41 height 24
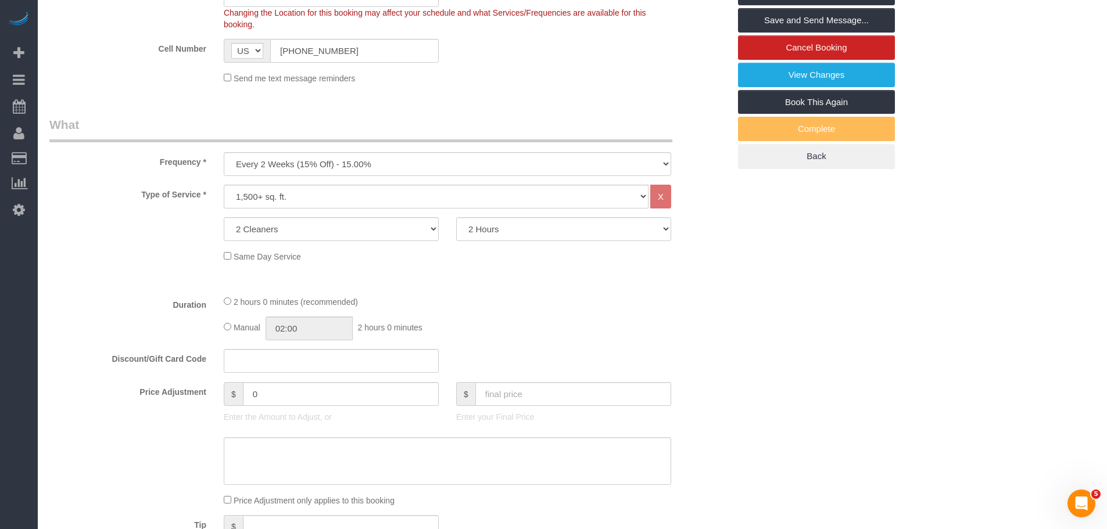
scroll to position [174, 0]
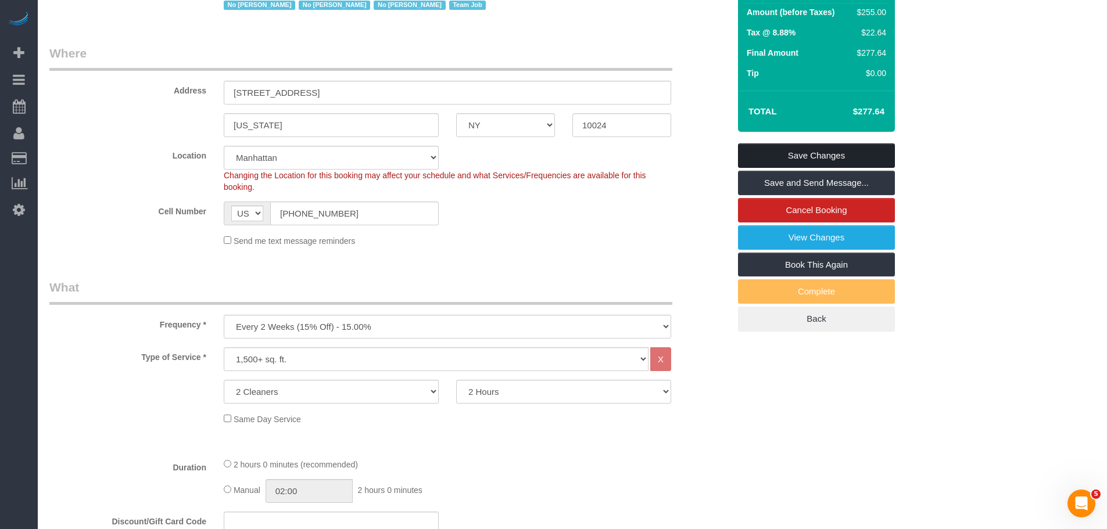
click at [852, 152] on link "Save Changes" at bounding box center [816, 156] width 157 height 24
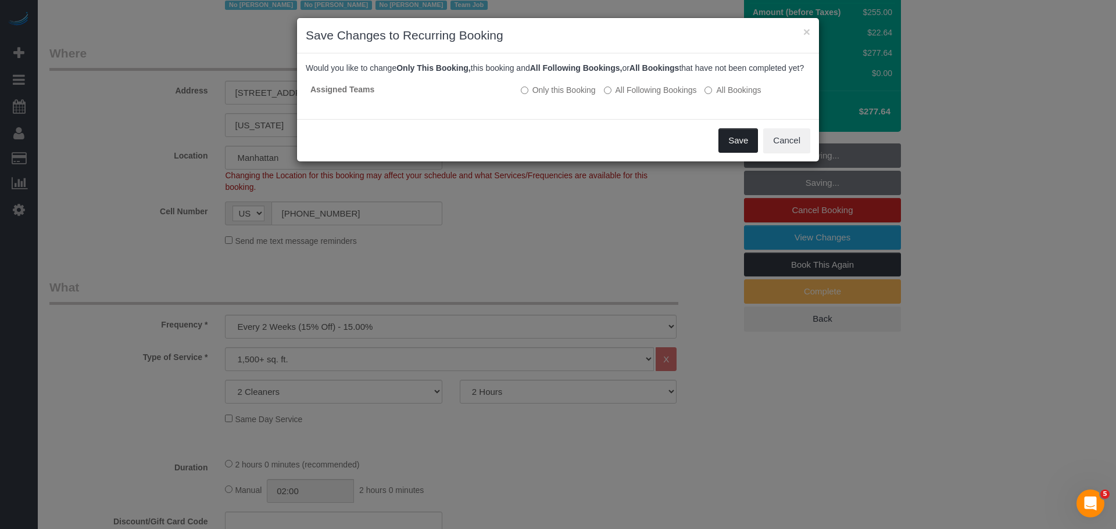
click at [737, 153] on button "Save" at bounding box center [738, 140] width 40 height 24
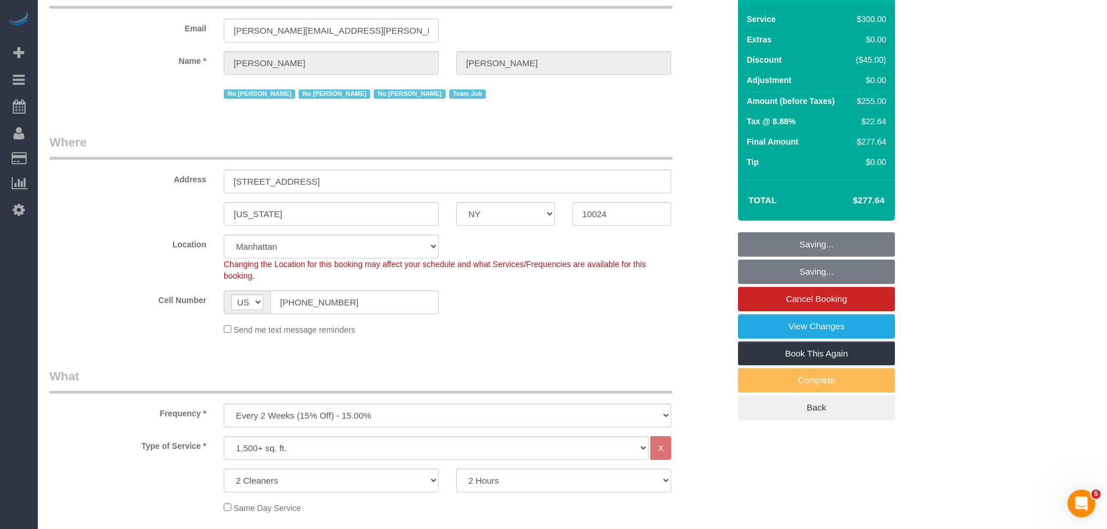
scroll to position [0, 0]
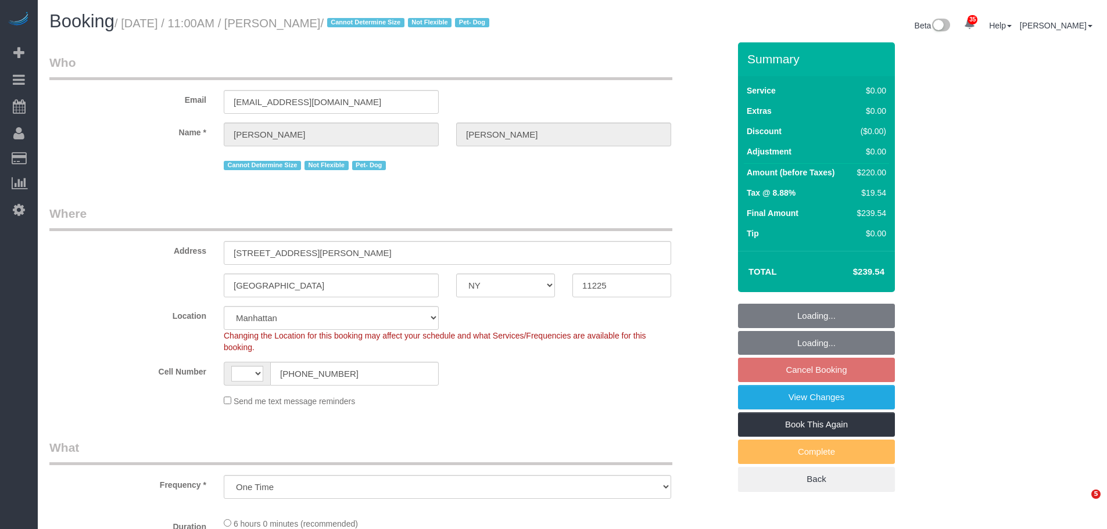
select select "NY"
select select "number:89"
select select "number:90"
select select "number:13"
select select "number:5"
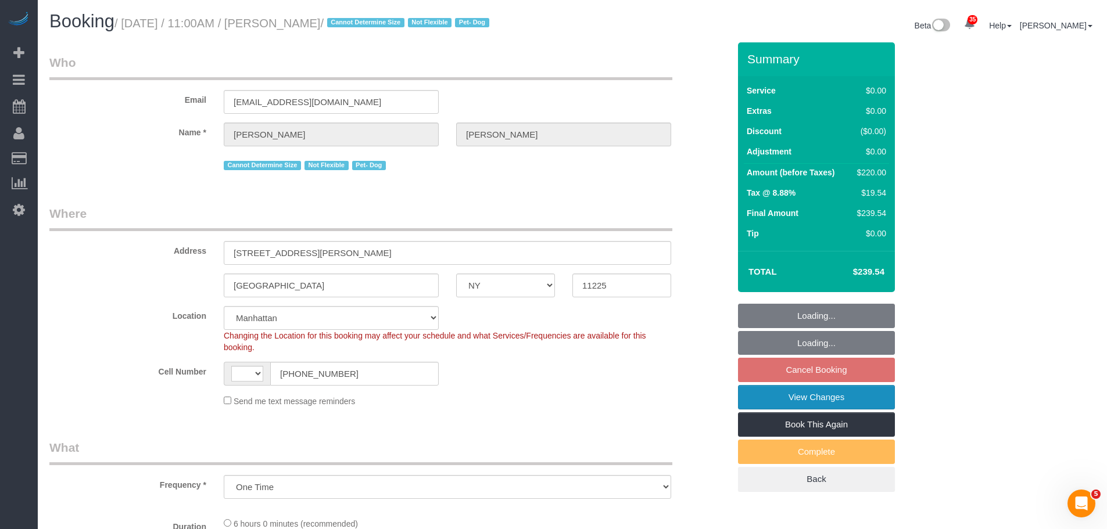
select select "object:830"
select select "string:[GEOGRAPHIC_DATA]"
select select "string:stripe-pm_1ROQ8y4VGloSiKo7En2DGDiT"
select select "2"
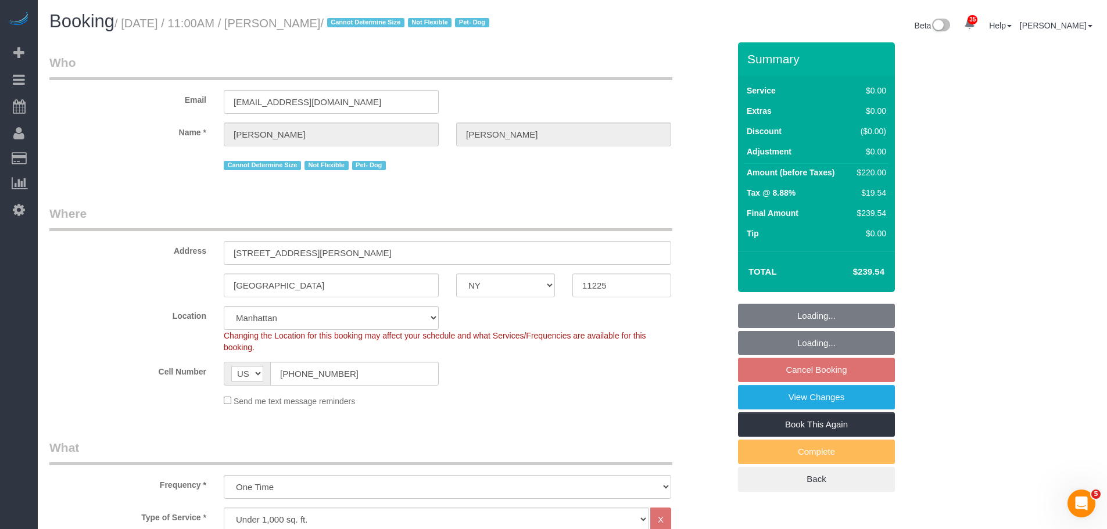
select select "spot3"
select select "2"
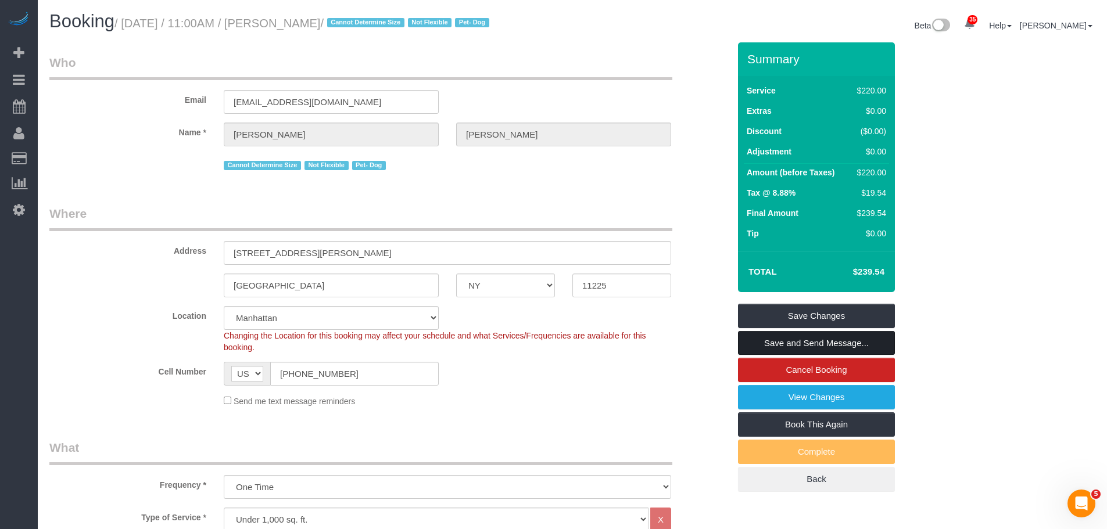
click at [831, 343] on link "Save and Send Message..." at bounding box center [816, 343] width 157 height 24
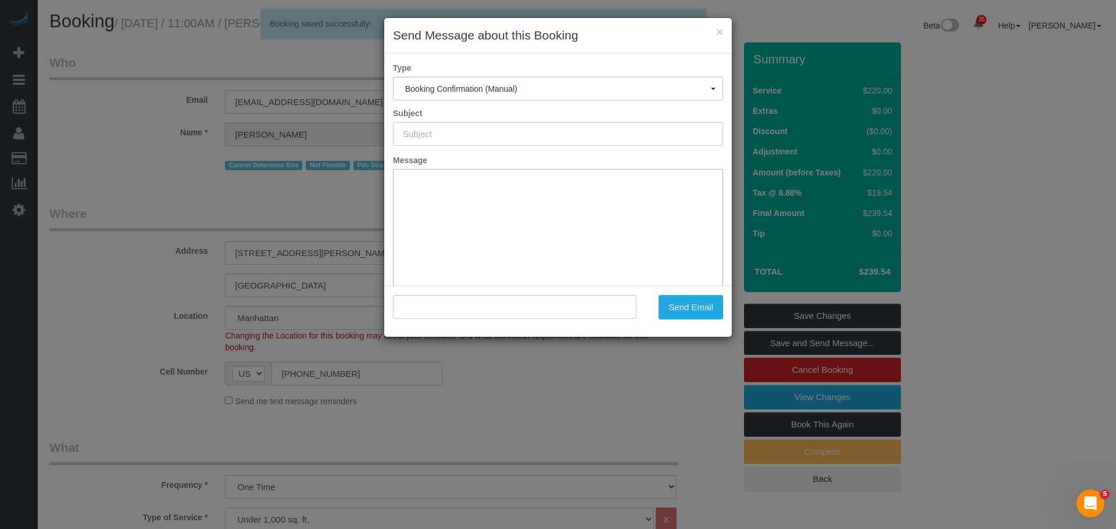
type input "Cleaning Confirmed for [DATE] 11:00am"
type input ""[PERSON_NAME]" <[EMAIL_ADDRESS][DOMAIN_NAME]>"
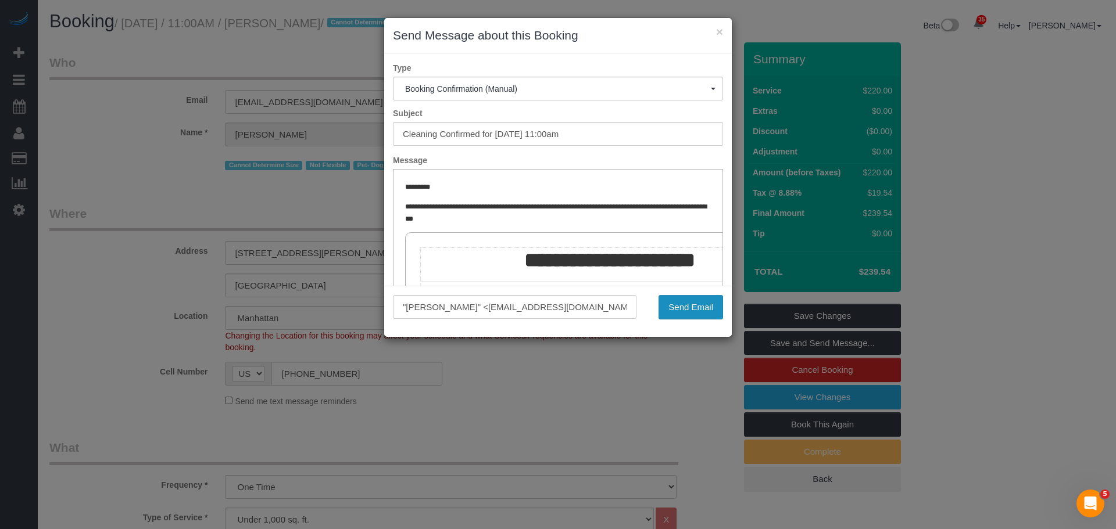
click at [718, 301] on button "Send Email" at bounding box center [690, 307] width 64 height 24
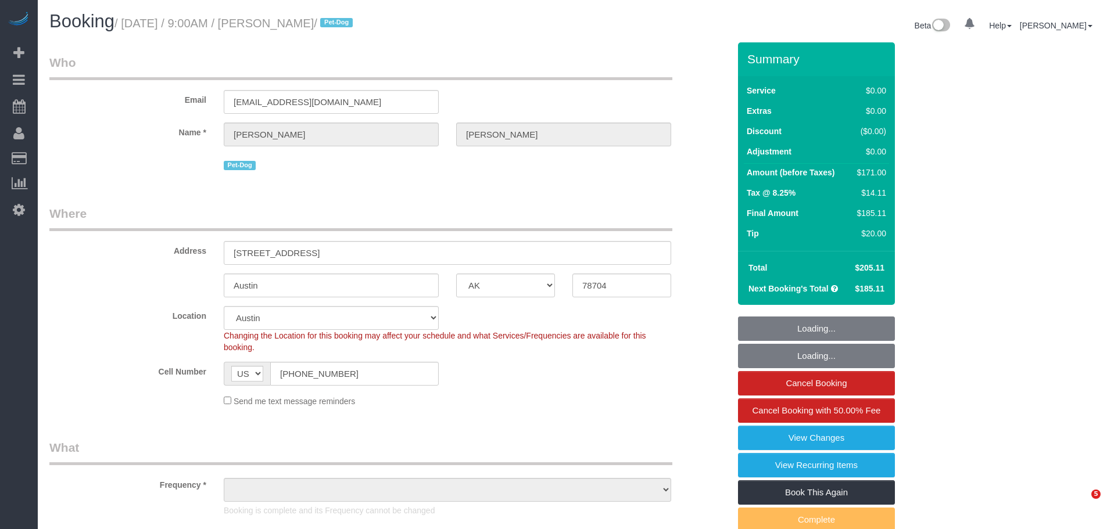
select select "[GEOGRAPHIC_DATA]"
select select "object:970"
select select "spot1"
select select "number:56"
select select "number:70"
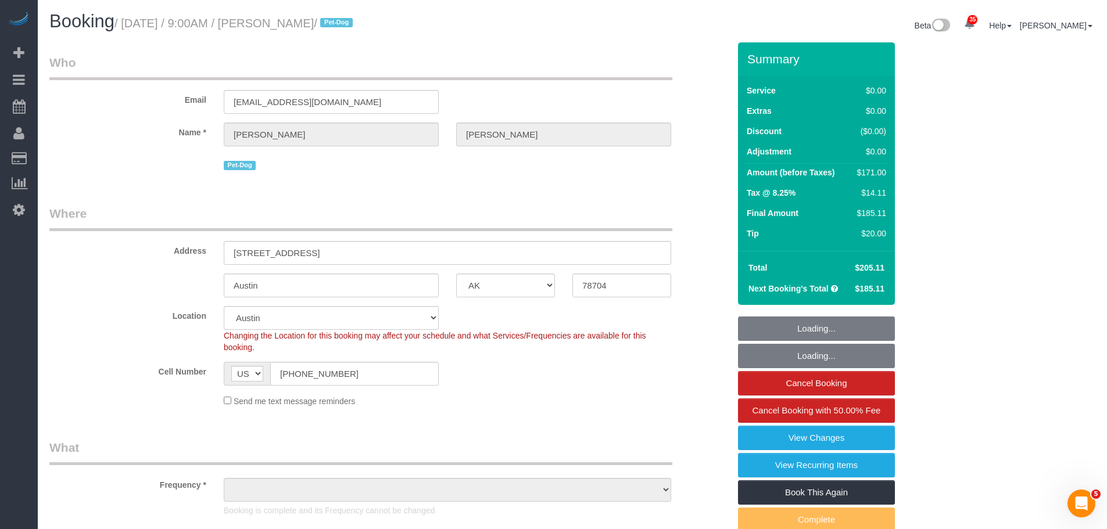
select select "number:13"
select select "number:7"
select select "2"
select select "object:1167"
select select "string:stripe-pm_1QnndV4VGloSiKo7v2zxitHE"
